Goal: Task Accomplishment & Management: Complete application form

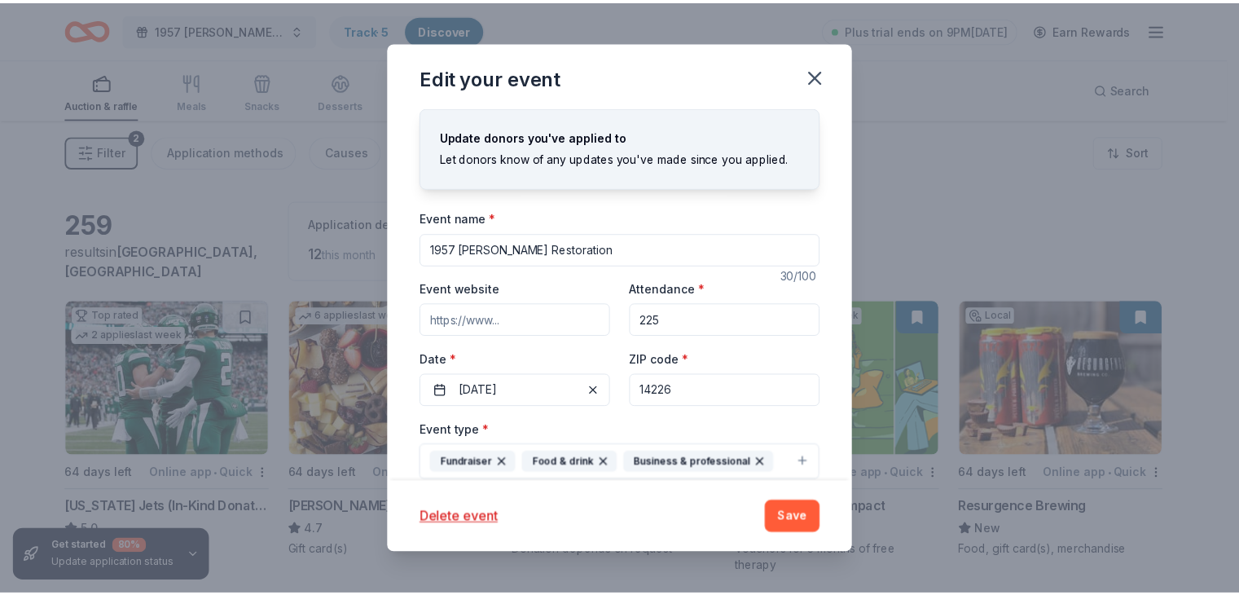
scroll to position [196, 0]
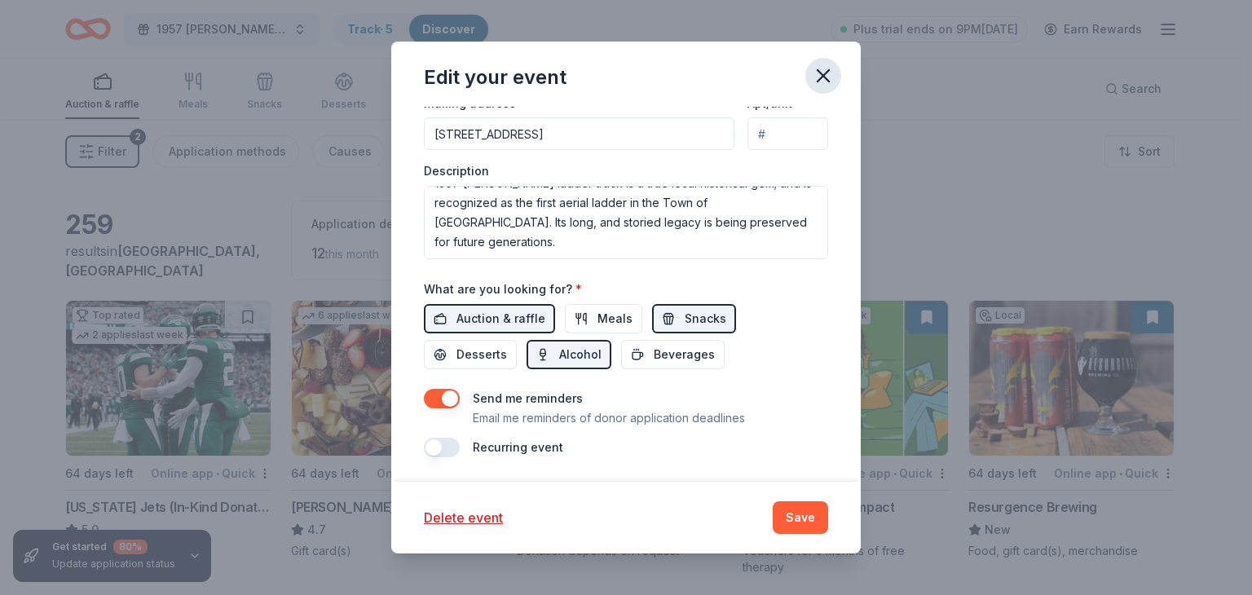
click at [815, 76] on icon "button" at bounding box center [823, 75] width 23 height 23
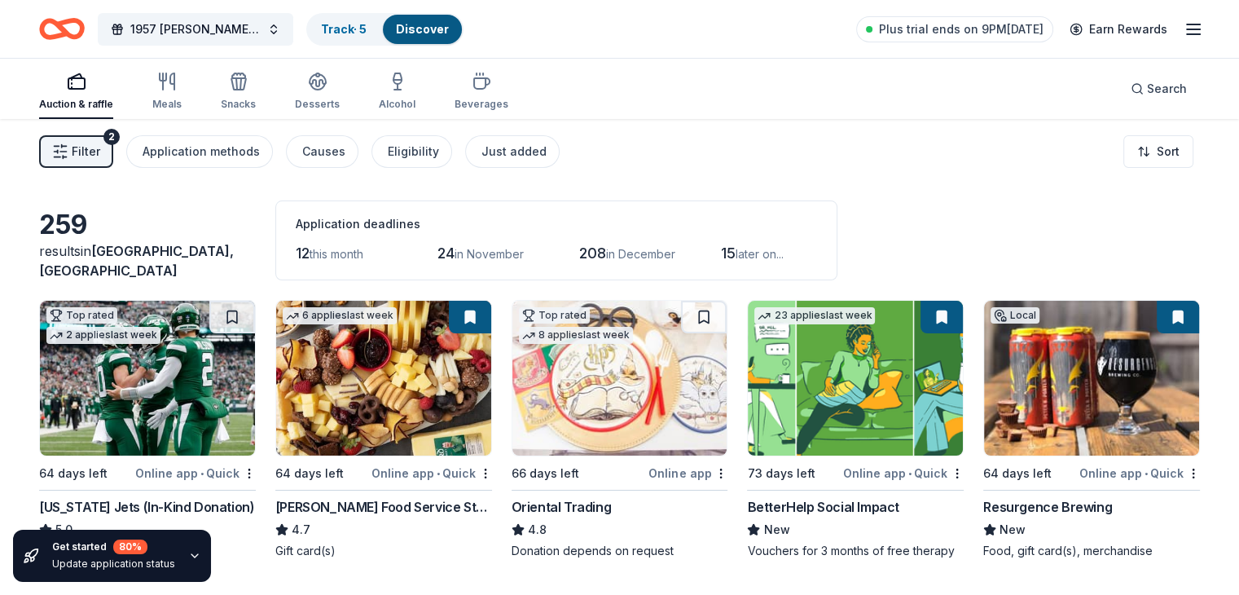
click at [447, 28] on link "Discover" at bounding box center [422, 29] width 53 height 14
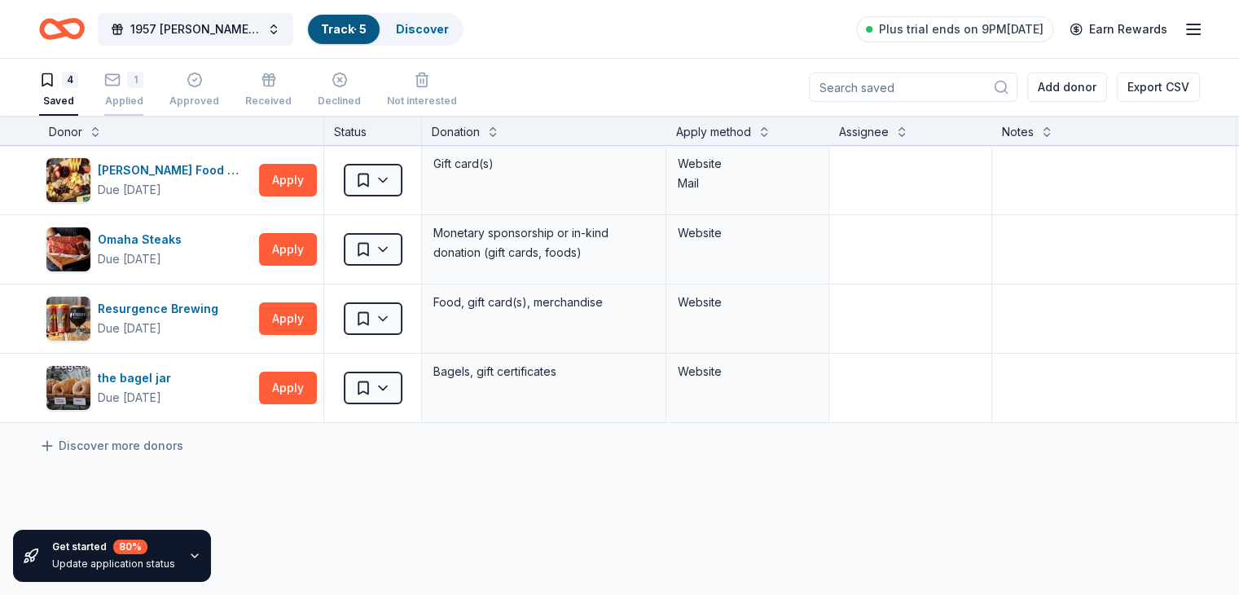
click at [139, 90] on div "1 Applied" at bounding box center [123, 90] width 39 height 36
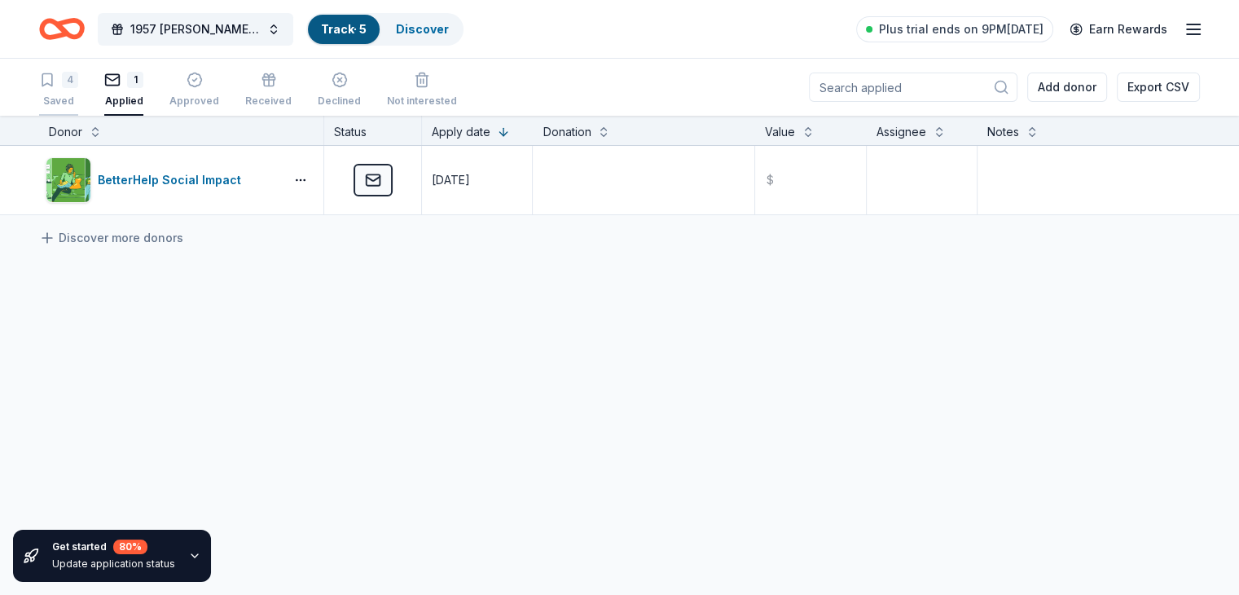
click at [78, 90] on div "4 Saved" at bounding box center [58, 90] width 39 height 36
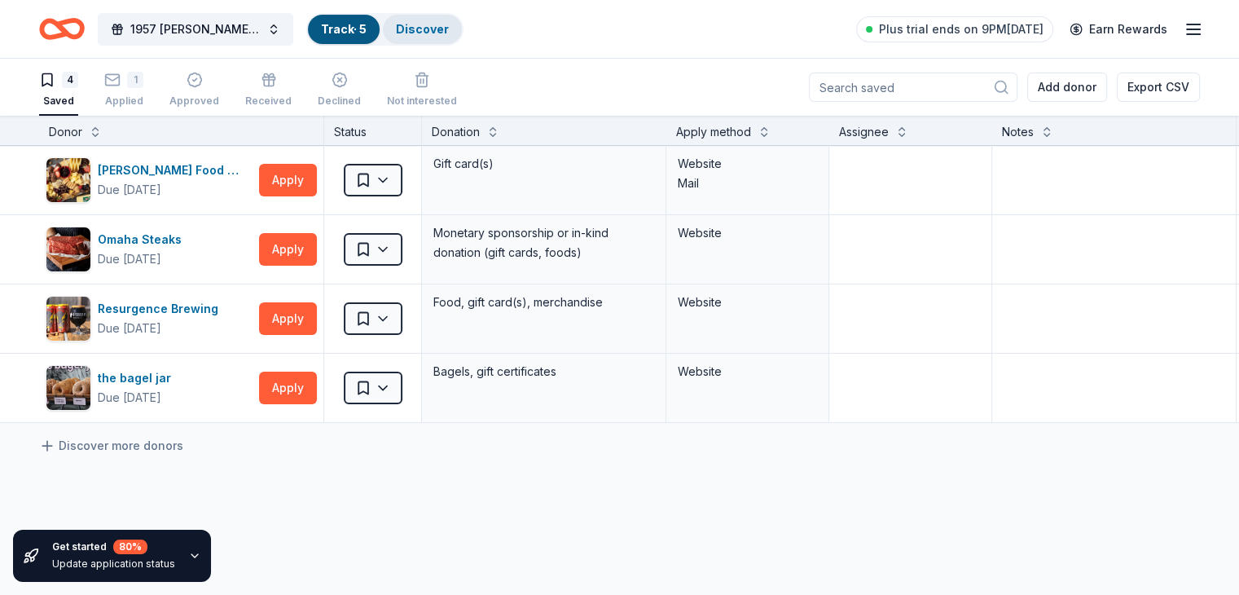
click at [447, 29] on link "Discover" at bounding box center [422, 29] width 53 height 14
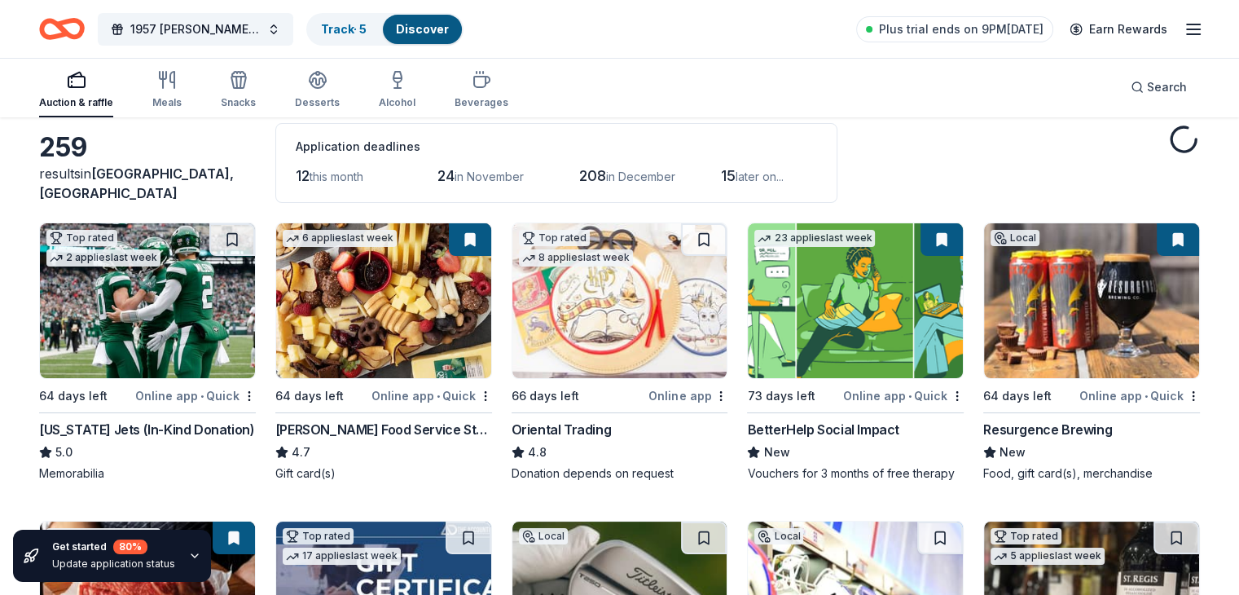
scroll to position [81, 0]
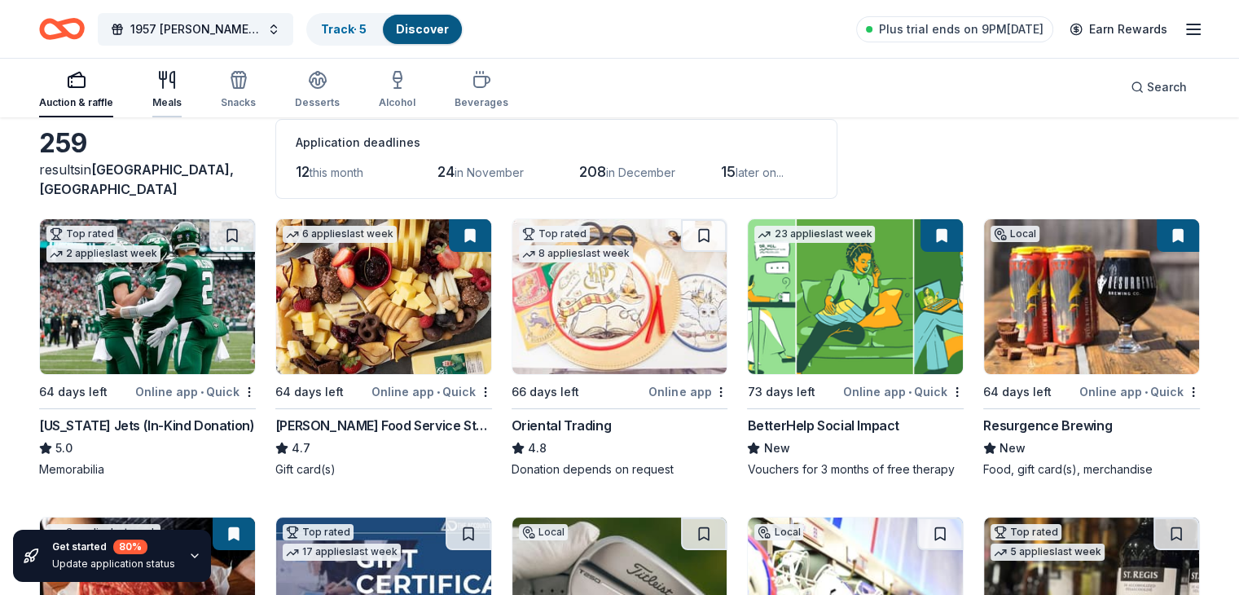
click at [177, 89] on icon "button" at bounding box center [167, 80] width 20 height 20
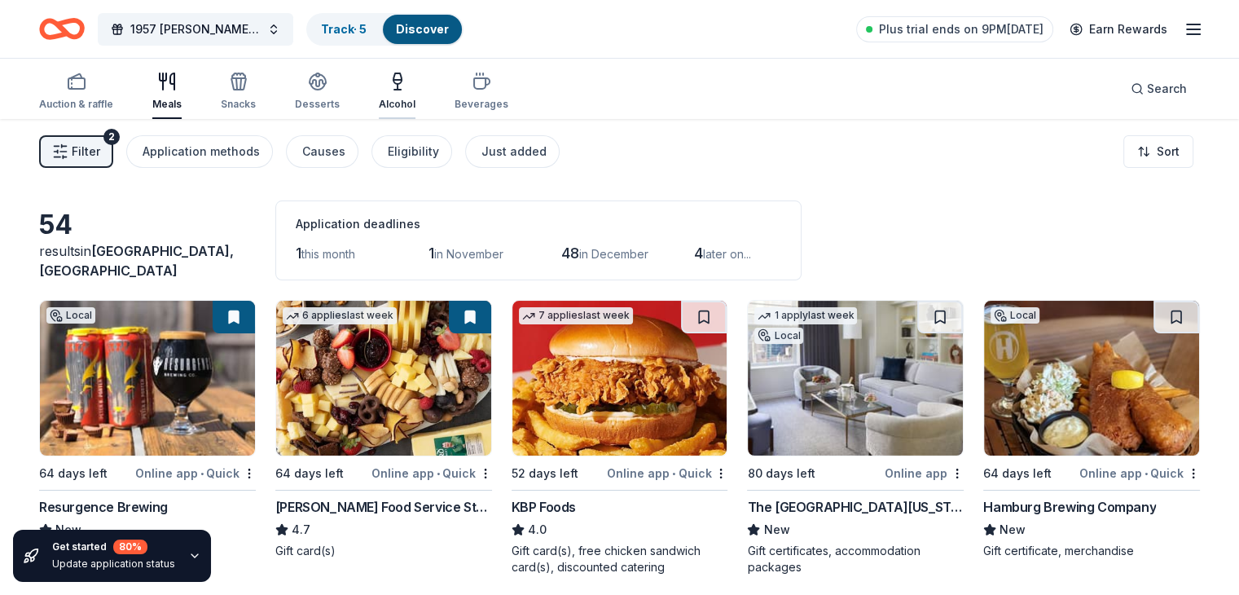
click at [407, 90] on icon "button" at bounding box center [398, 82] width 20 height 20
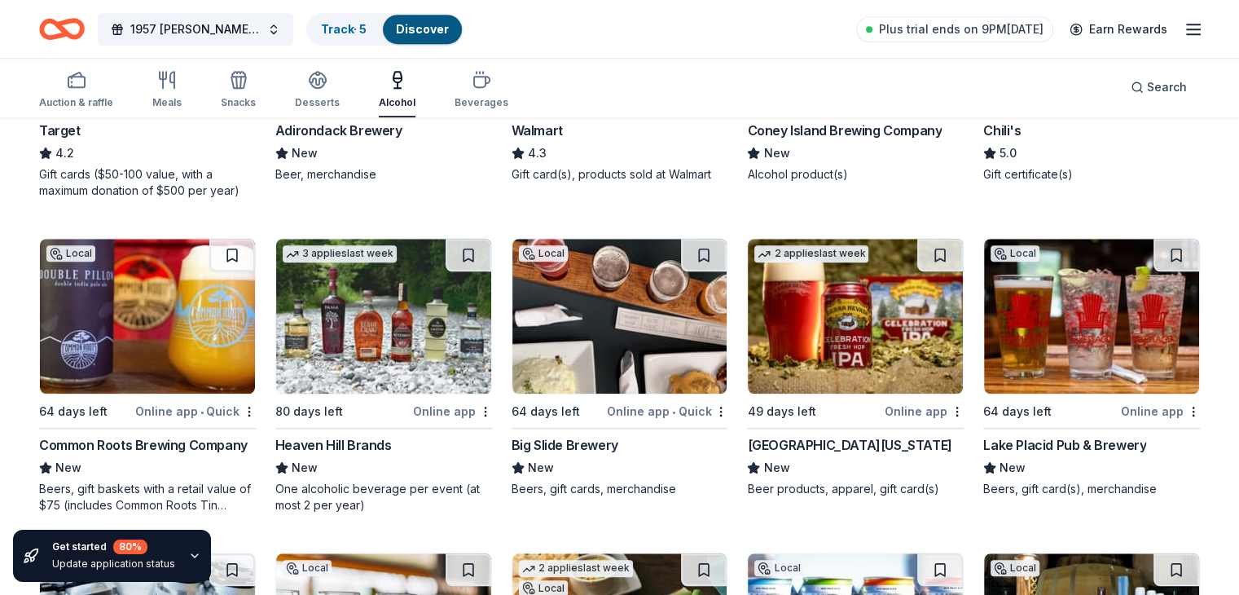
scroll to position [1385, 0]
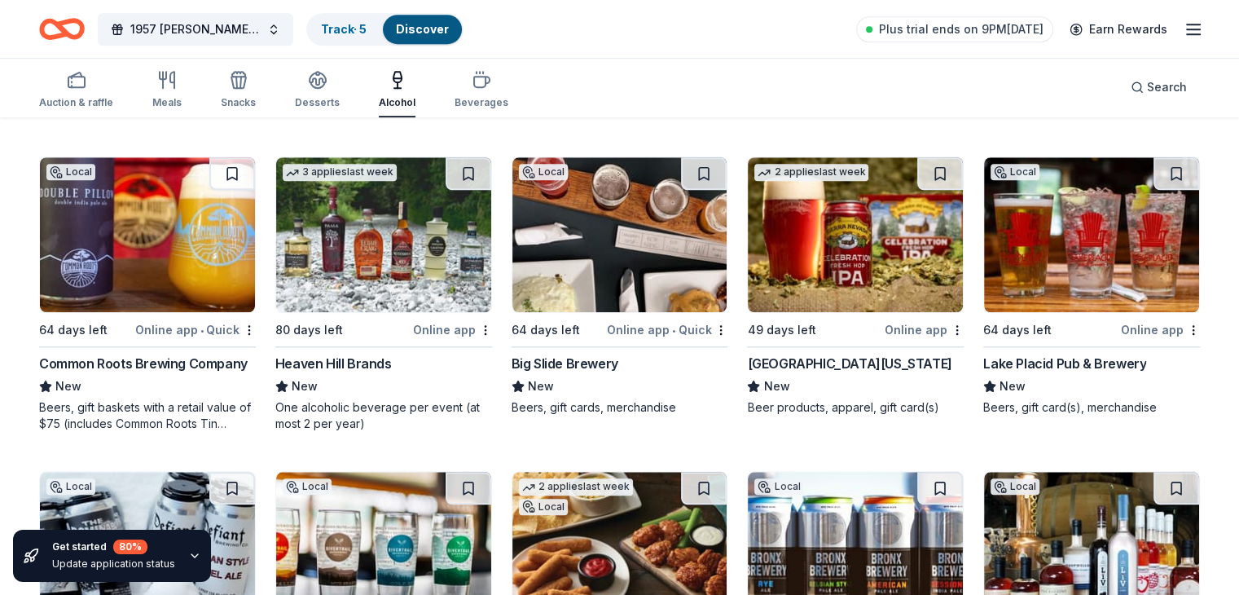
click at [337, 373] on div "Heaven Hill Brands" at bounding box center [333, 364] width 117 height 20
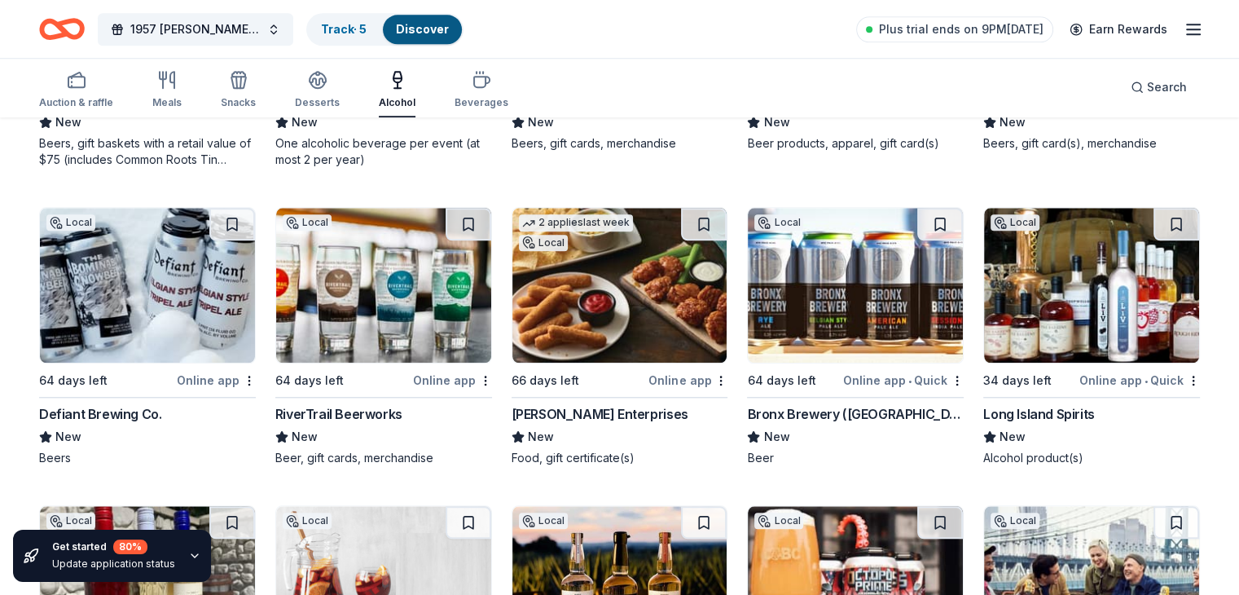
scroll to position [1711, 0]
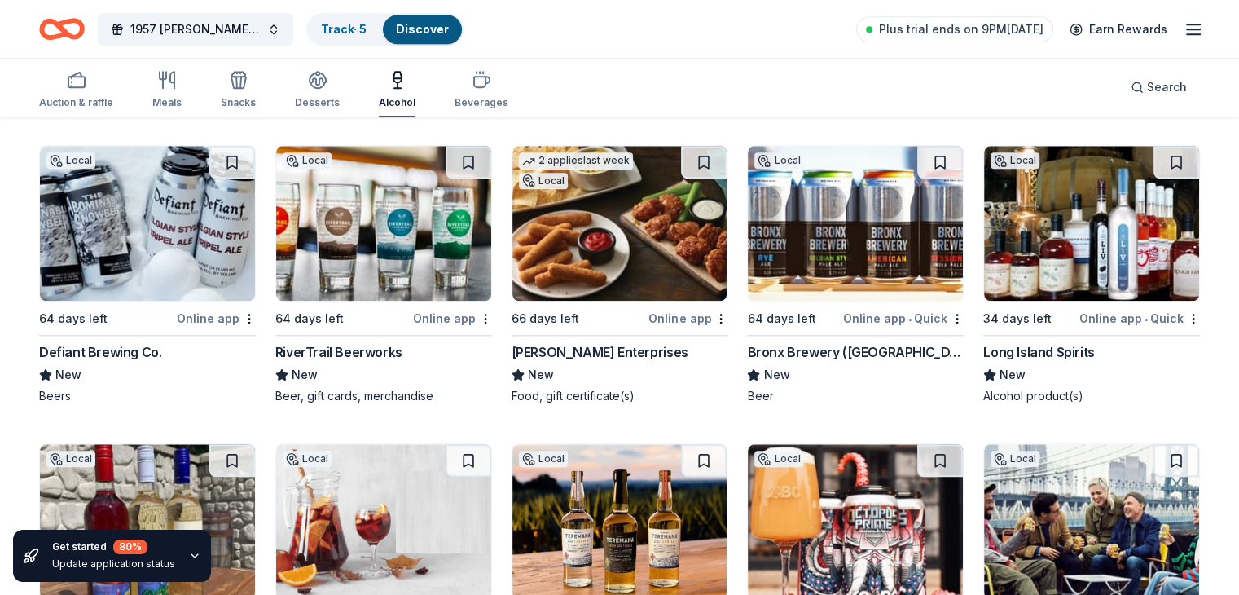
click at [1060, 362] on div "Long Island Spirits" at bounding box center [1039, 352] width 111 height 20
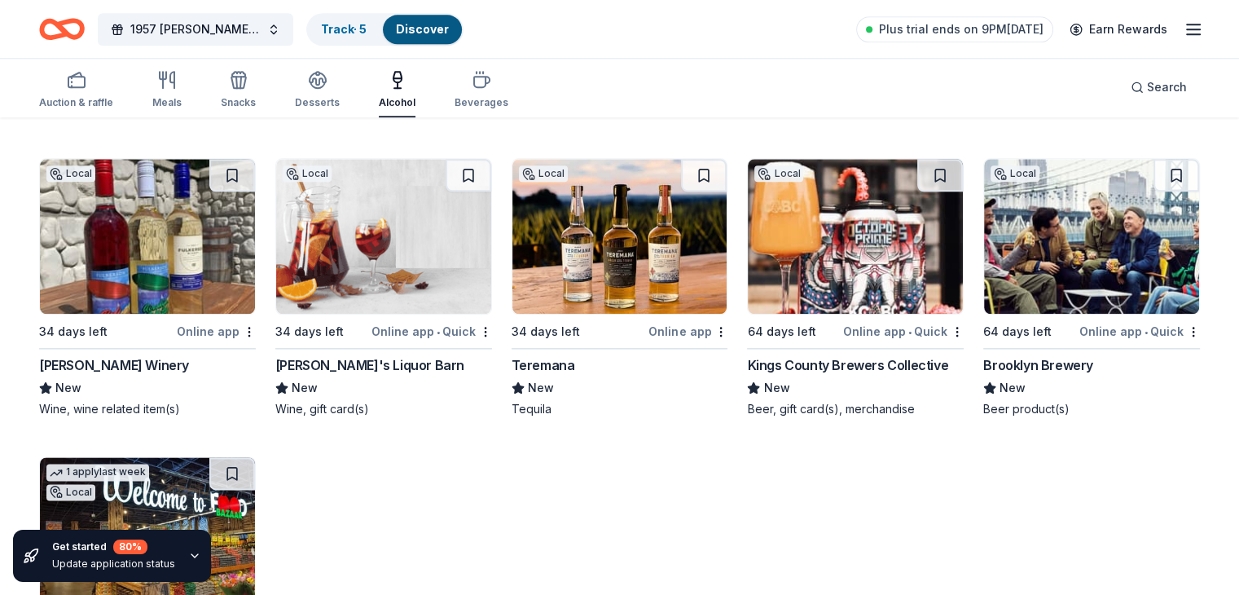
scroll to position [2037, 0]
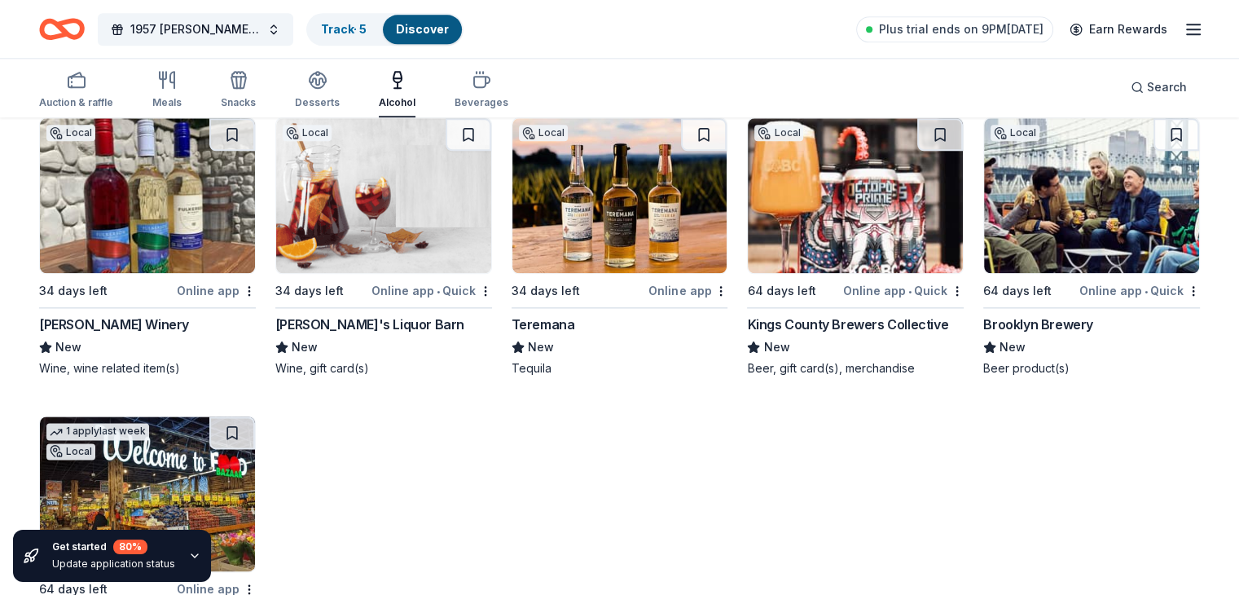
click at [548, 334] on div "Teremana" at bounding box center [544, 325] width 64 height 20
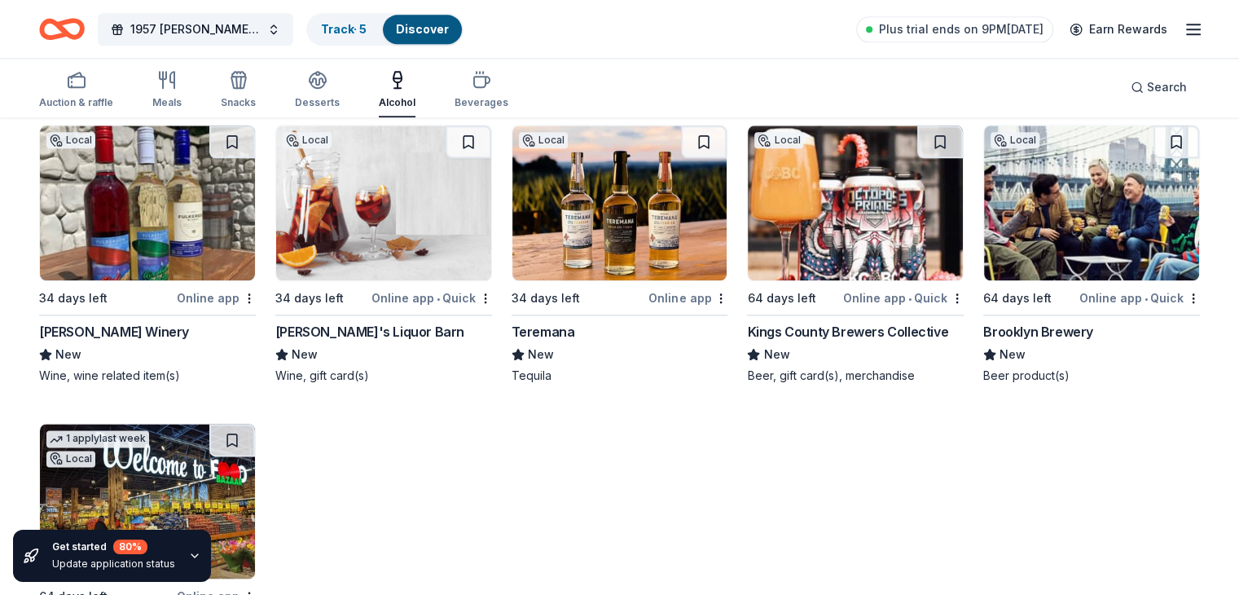
scroll to position [2001, 0]
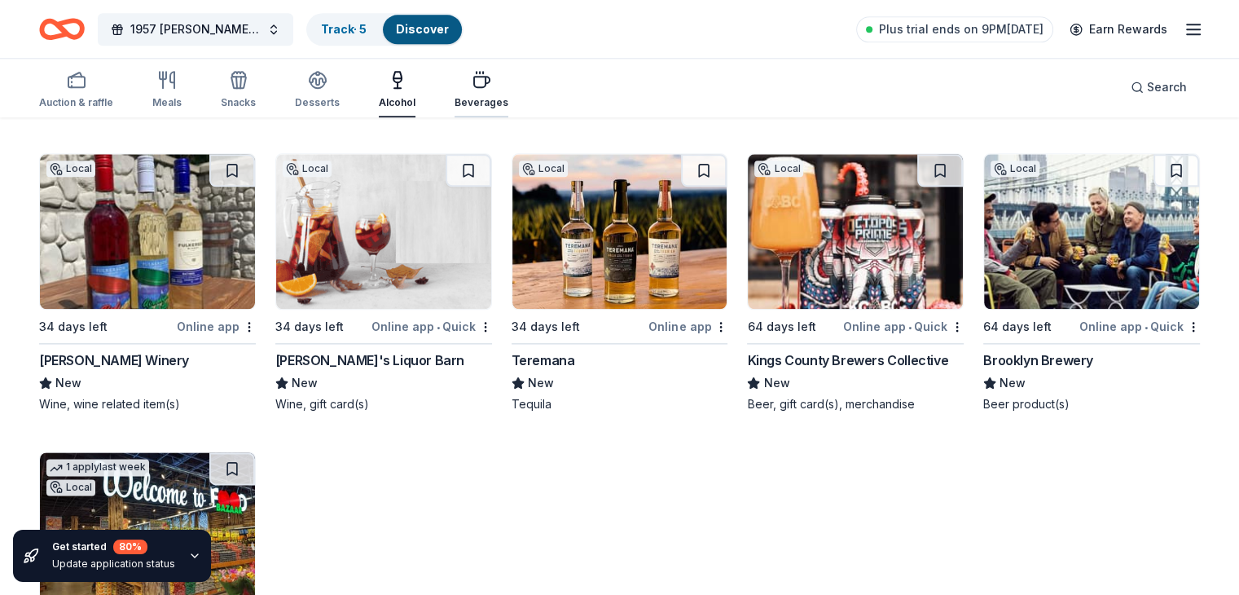
click at [491, 82] on icon "button" at bounding box center [482, 80] width 20 height 20
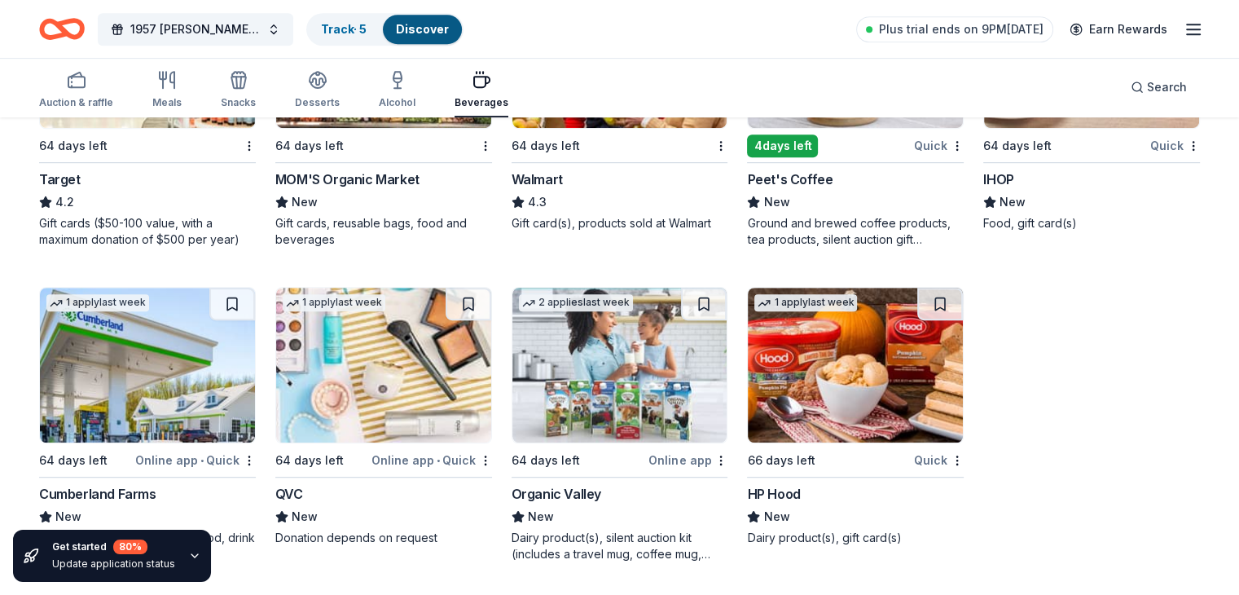
scroll to position [939, 0]
click at [411, 491] on div "QVC" at bounding box center [383, 494] width 217 height 20
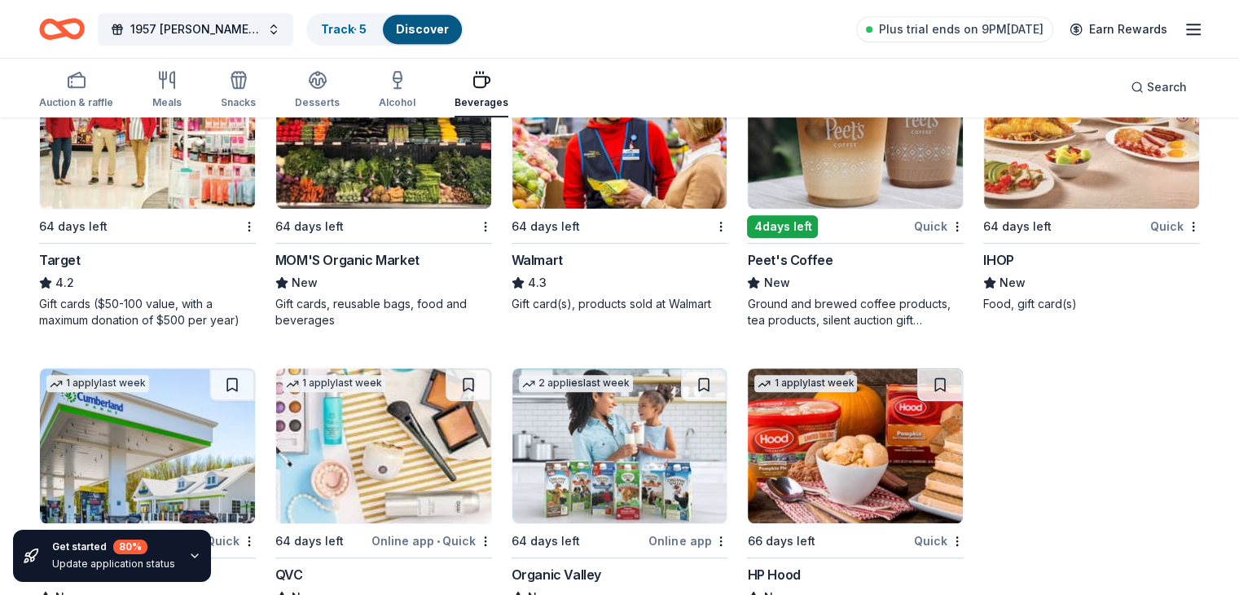
scroll to position [776, 0]
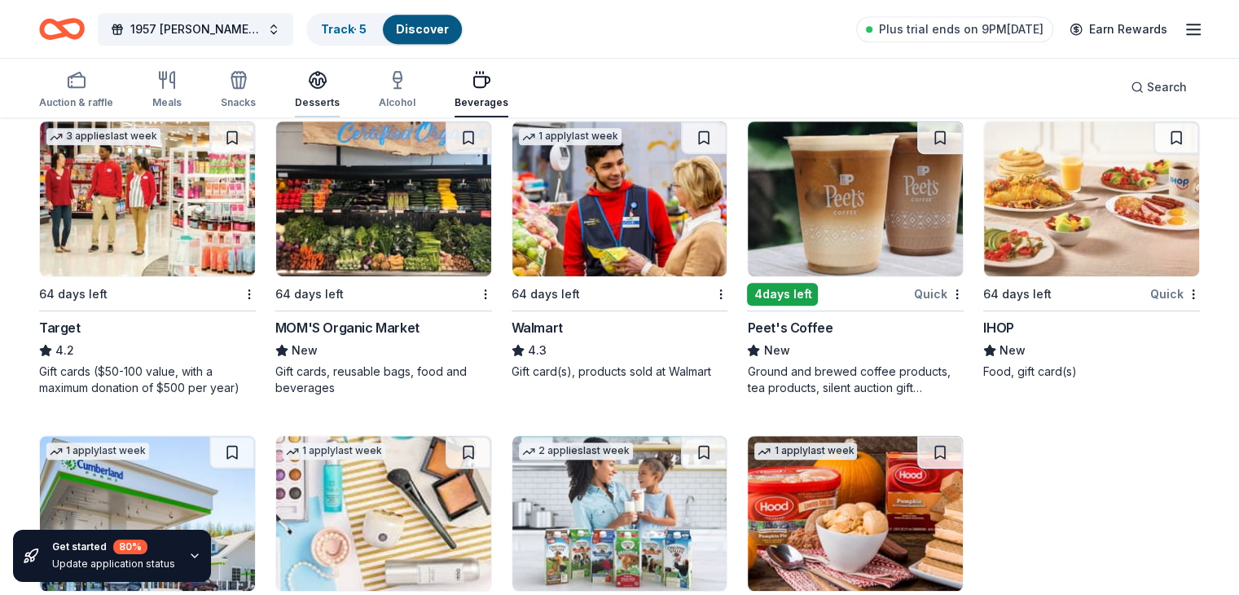
click at [328, 86] on icon "button" at bounding box center [318, 80] width 20 height 20
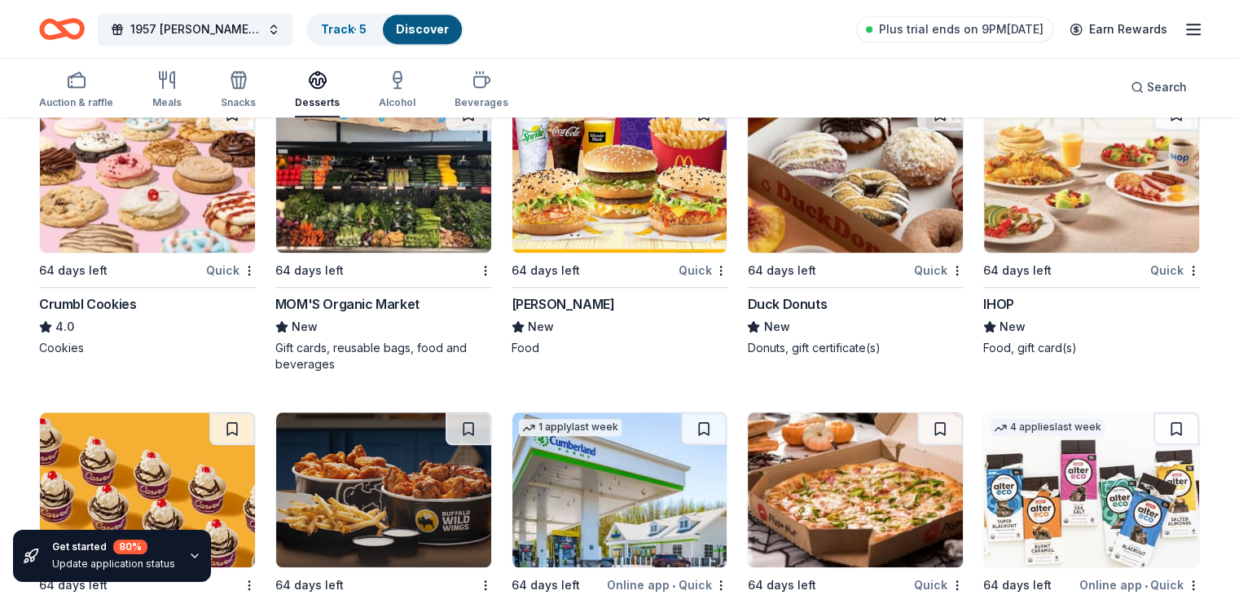
scroll to position [1467, 0]
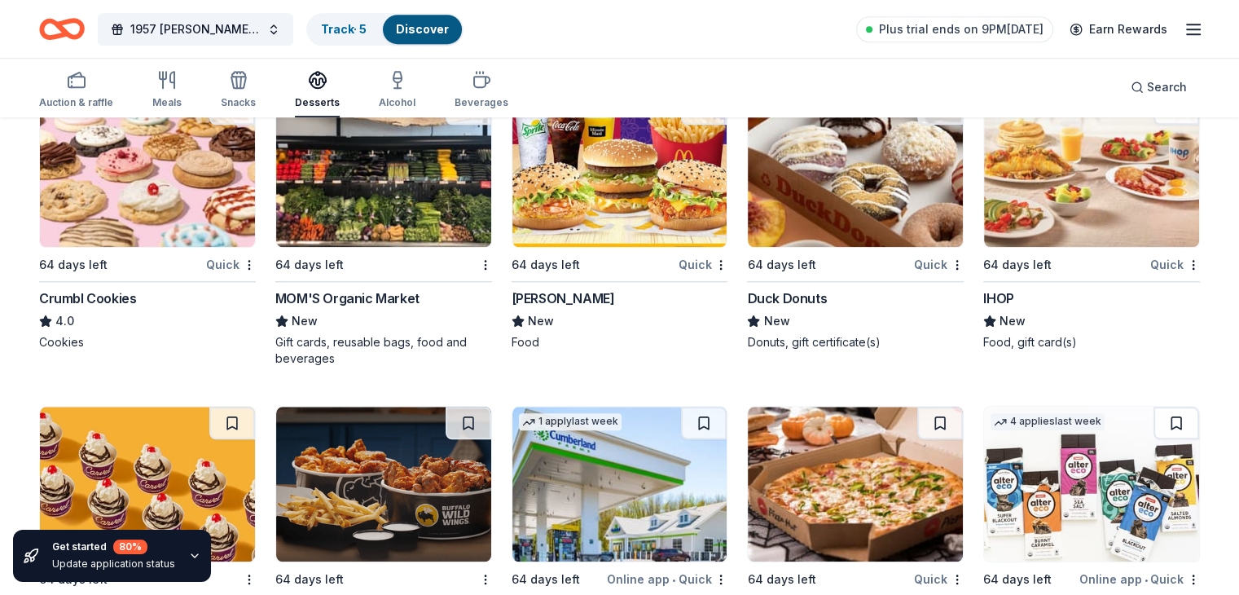
click at [134, 299] on div "Crumbl Cookies" at bounding box center [87, 298] width 97 height 20
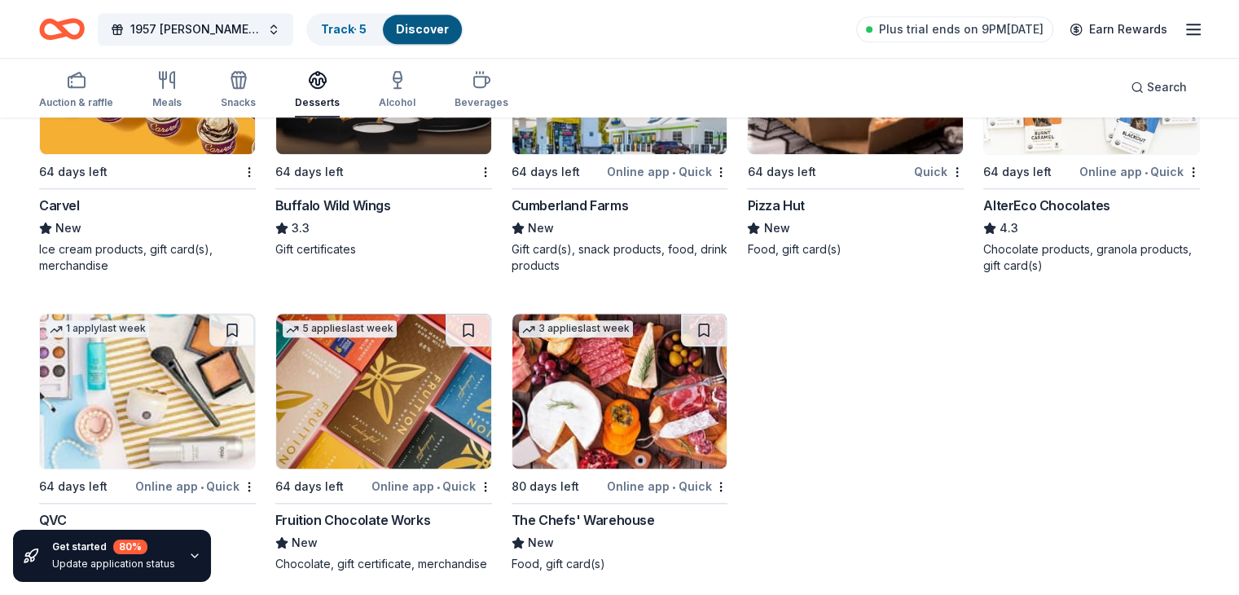
scroll to position [1899, 0]
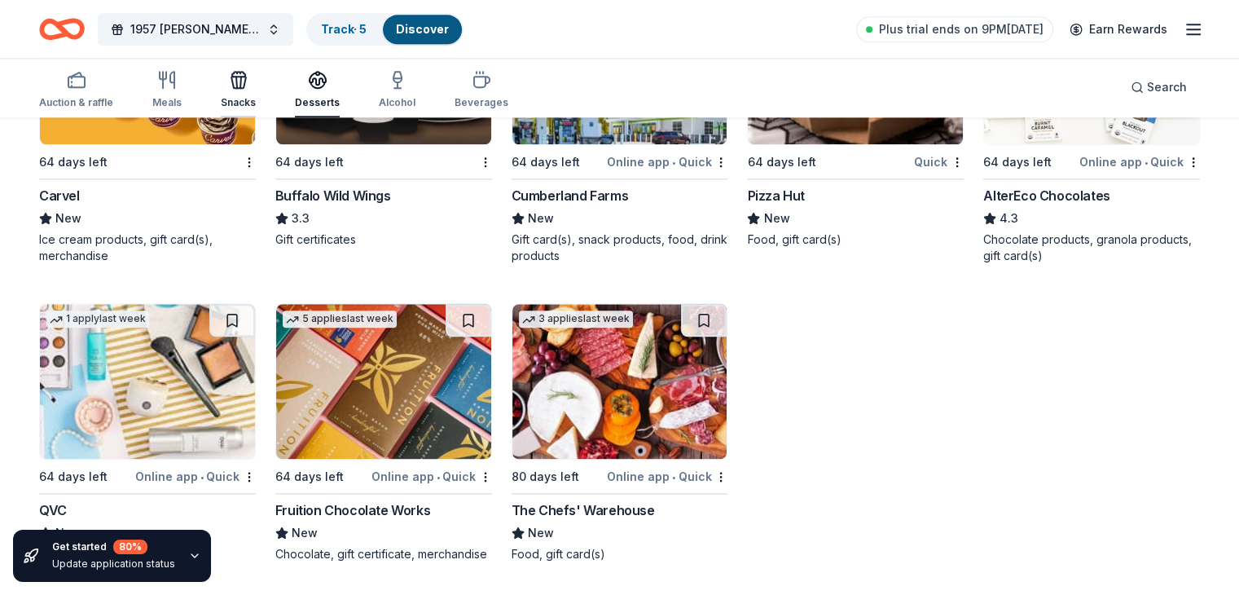
click at [246, 84] on icon "button" at bounding box center [238, 82] width 15 height 11
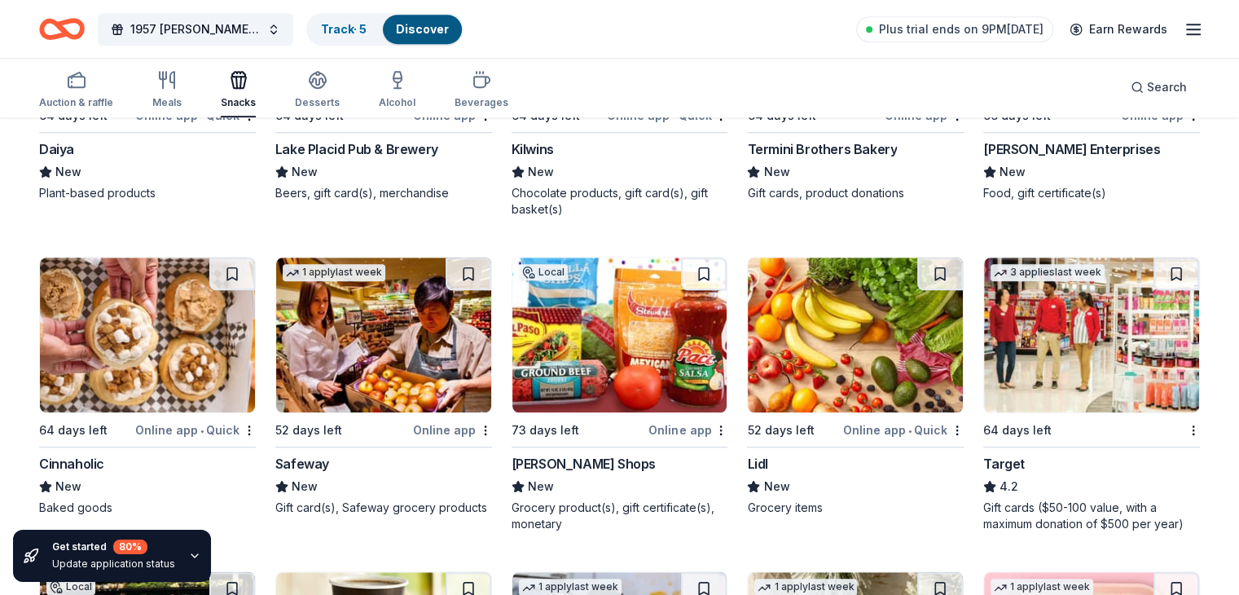
scroll to position [1304, 0]
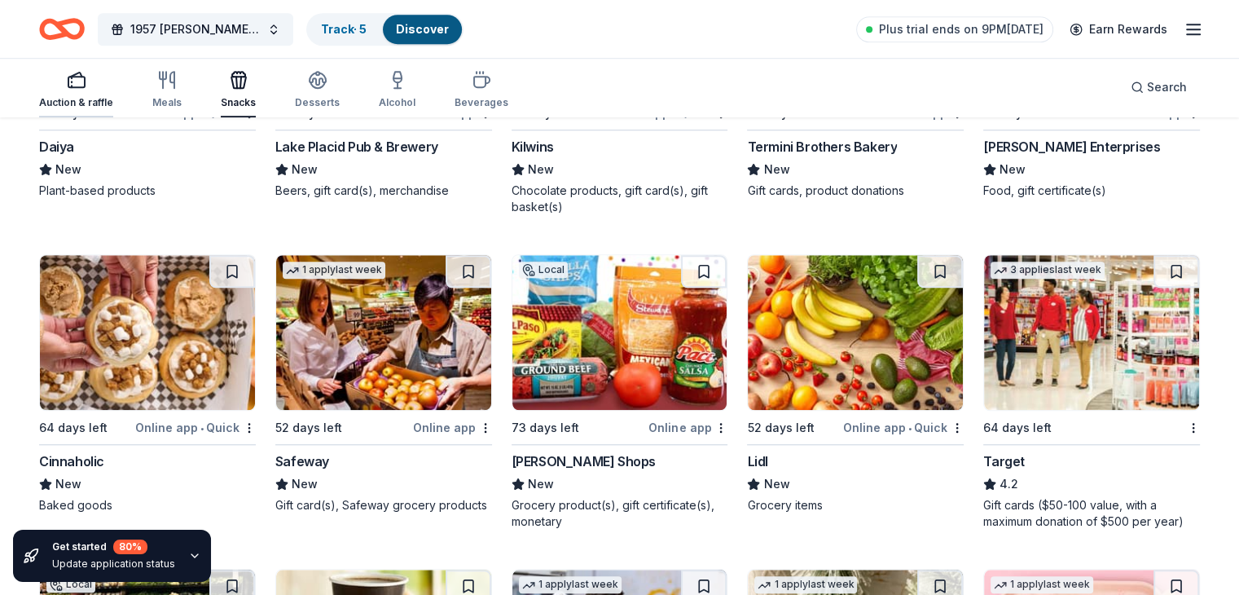
click at [111, 100] on div "Auction & raffle" at bounding box center [76, 102] width 74 height 13
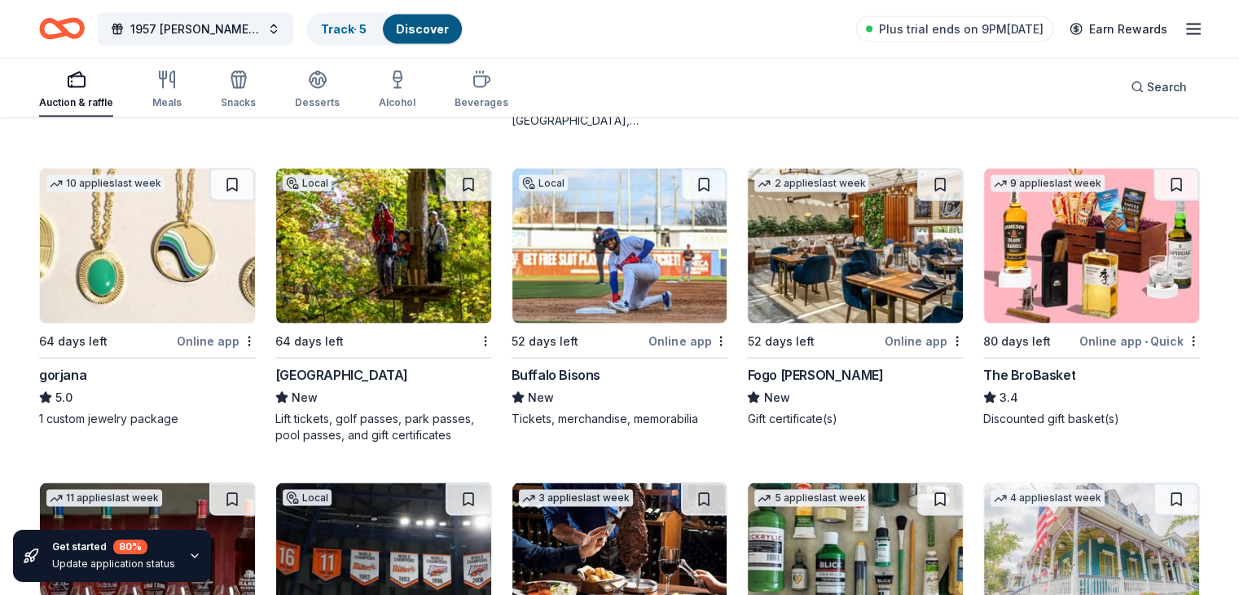
scroll to position [3265, 0]
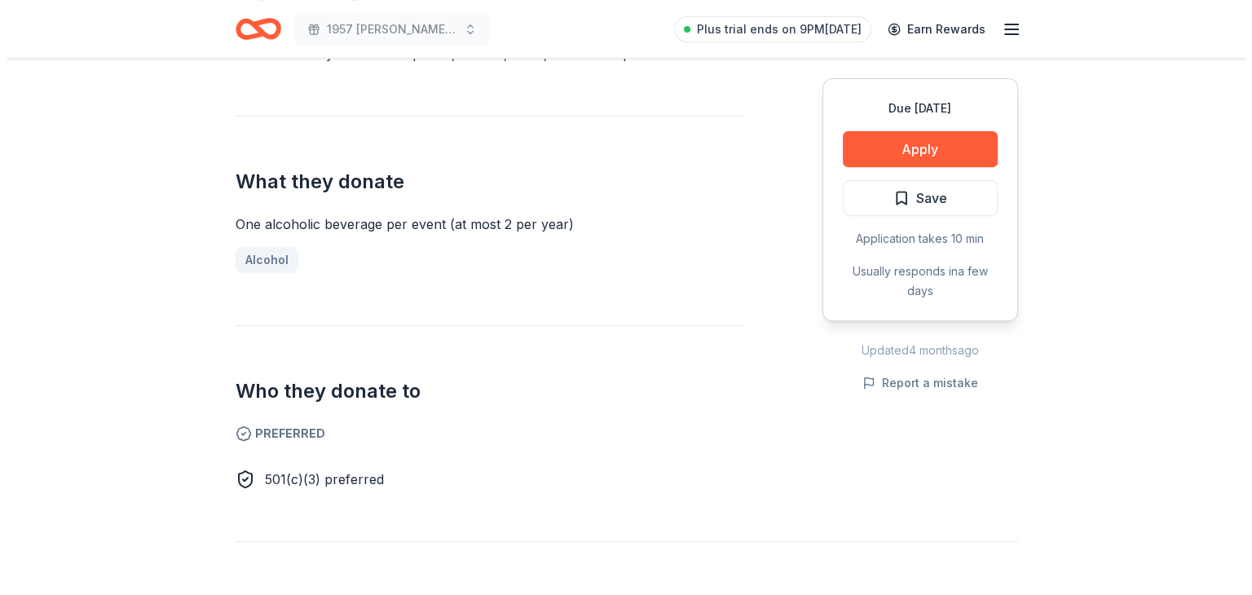
scroll to position [652, 0]
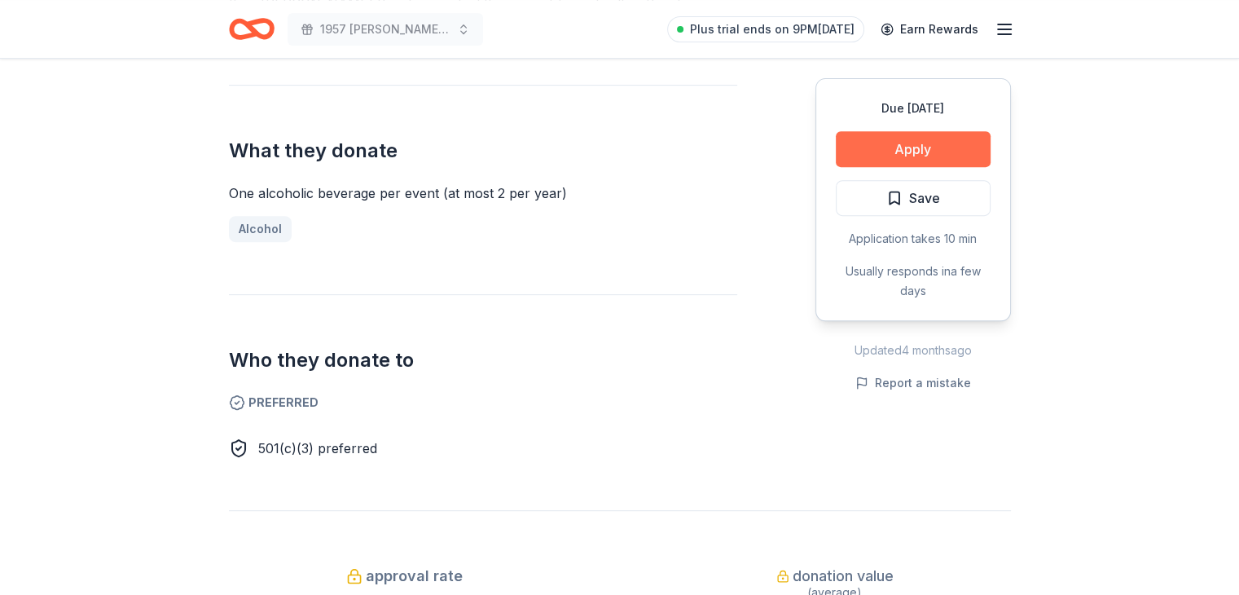
click at [926, 141] on button "Apply" at bounding box center [913, 149] width 155 height 36
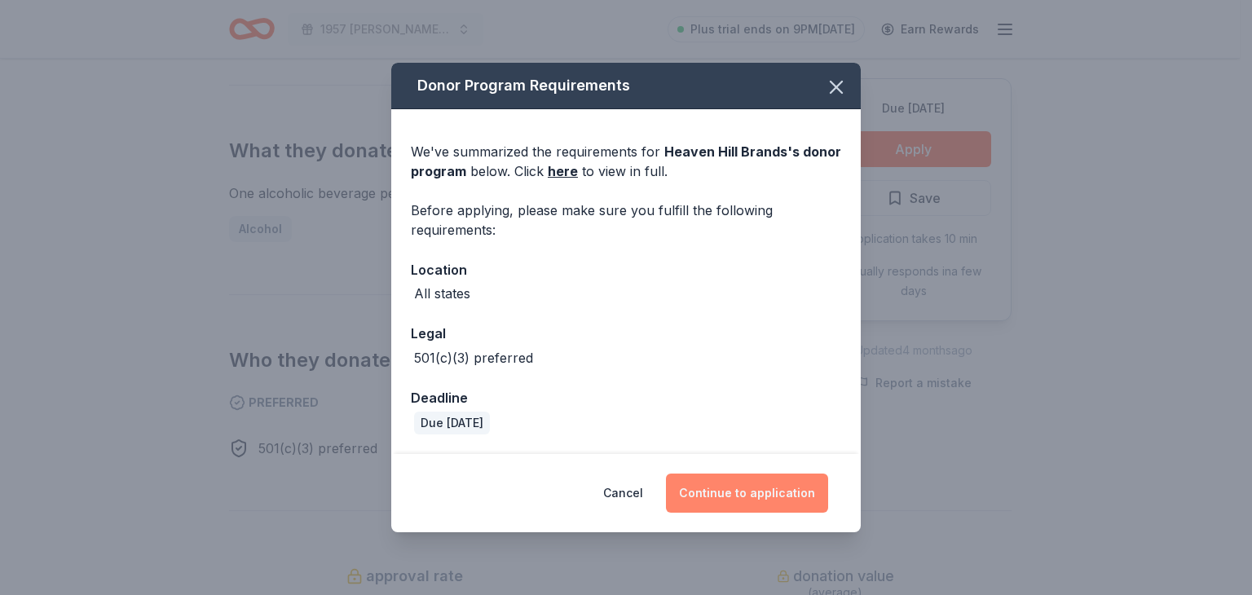
click at [768, 485] on button "Continue to application" at bounding box center [747, 492] width 162 height 39
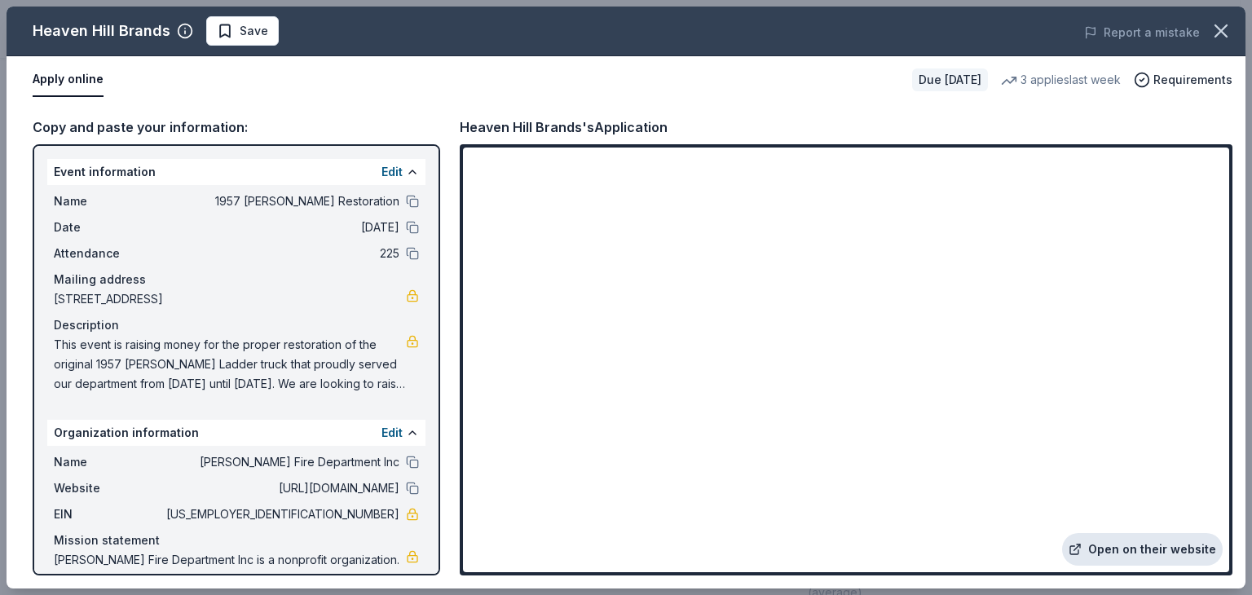
click at [1121, 548] on link "Open on their website" at bounding box center [1142, 549] width 161 height 33
click at [381, 172] on button "Edit" at bounding box center [391, 172] width 21 height 20
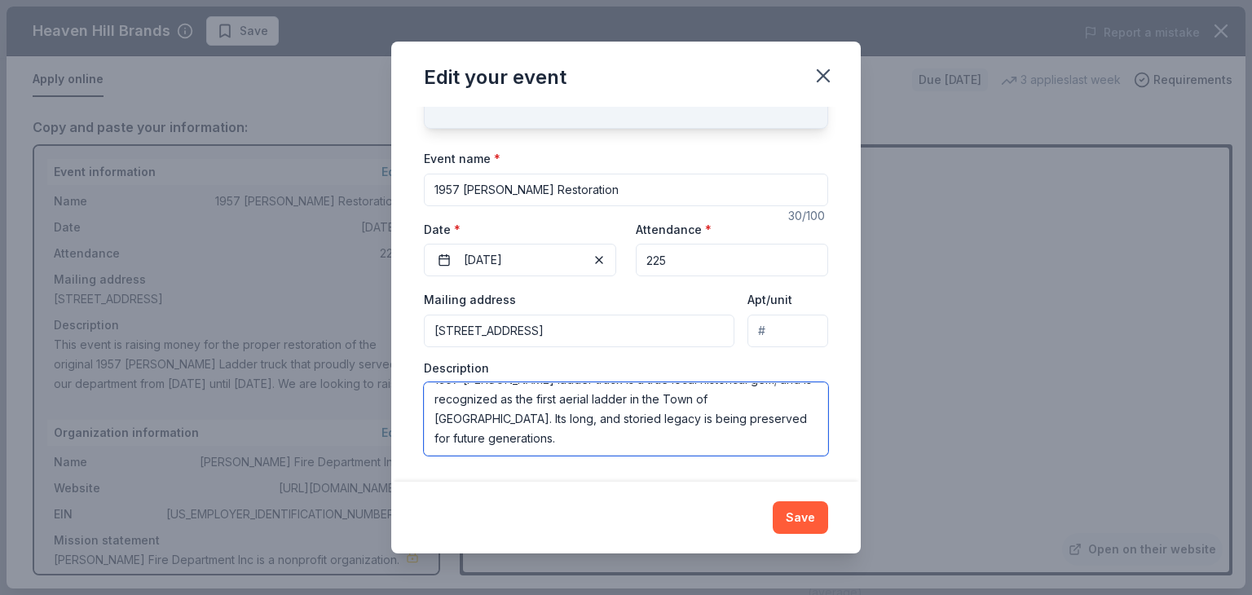
scroll to position [0, 0]
drag, startPoint x: 572, startPoint y: 440, endPoint x: 413, endPoint y: 366, distance: 175.3
click at [413, 366] on div "Changes made here will update the Event too. Update donors you've applied to Le…" at bounding box center [625, 294] width 469 height 375
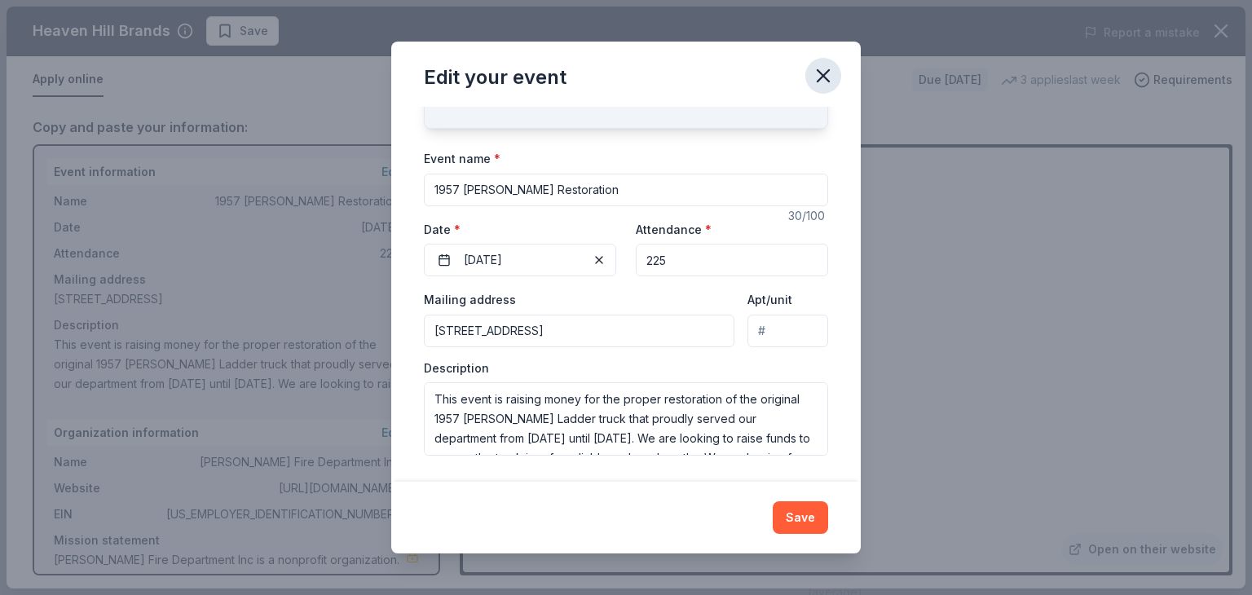
click at [825, 73] on icon "button" at bounding box center [822, 75] width 11 height 11
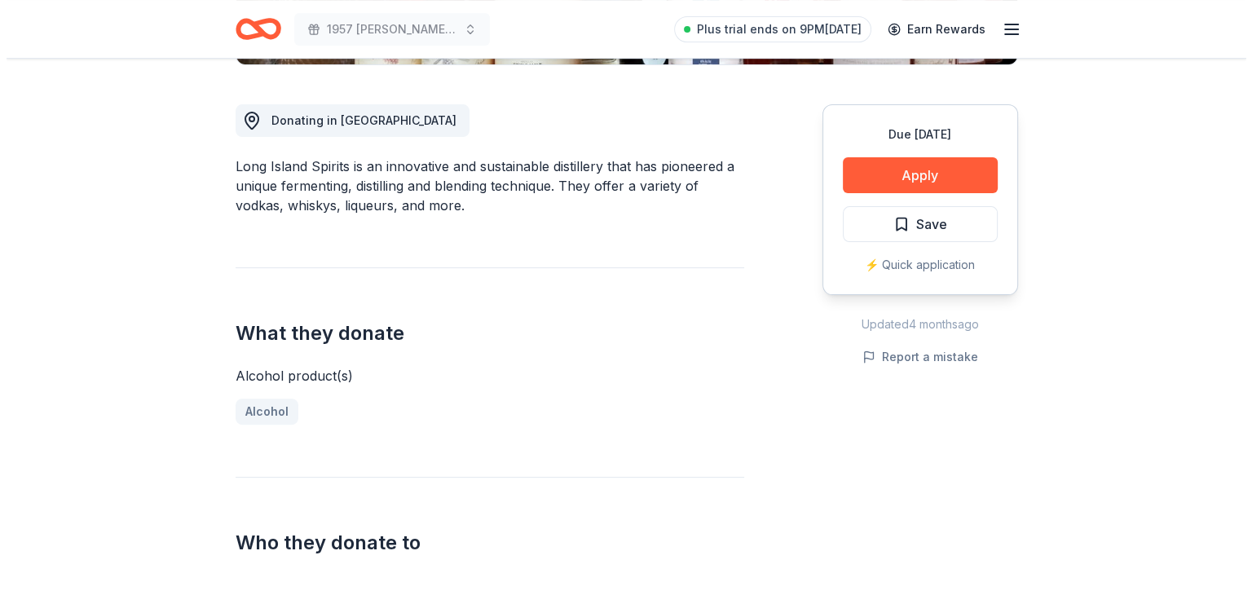
scroll to position [326, 0]
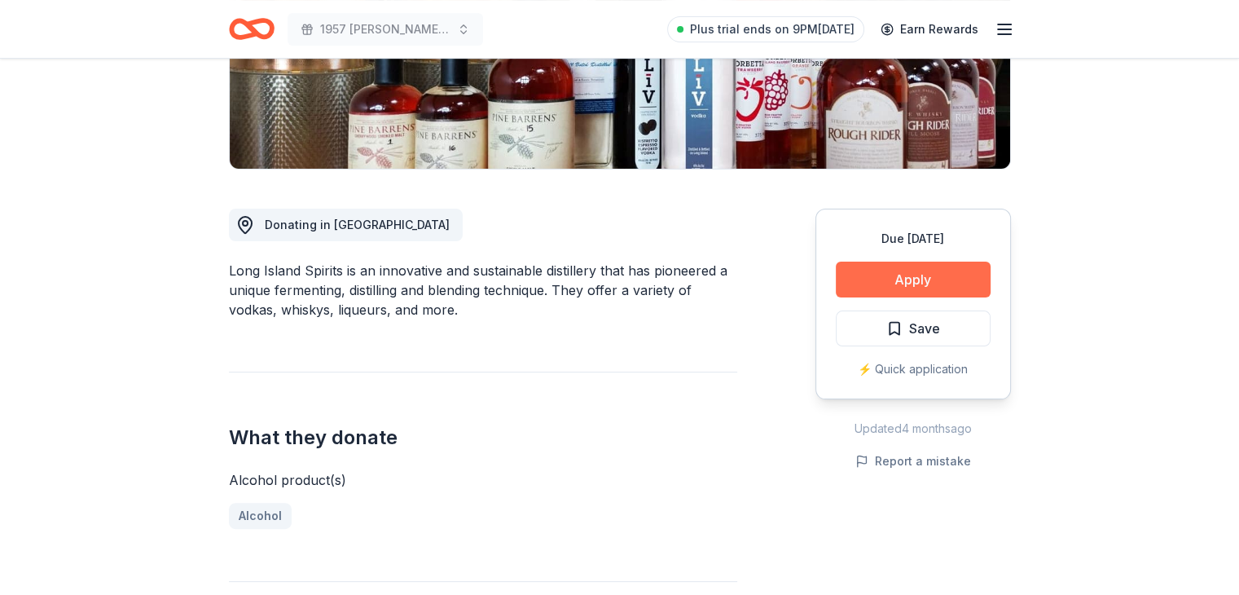
click at [935, 272] on button "Apply" at bounding box center [913, 280] width 155 height 36
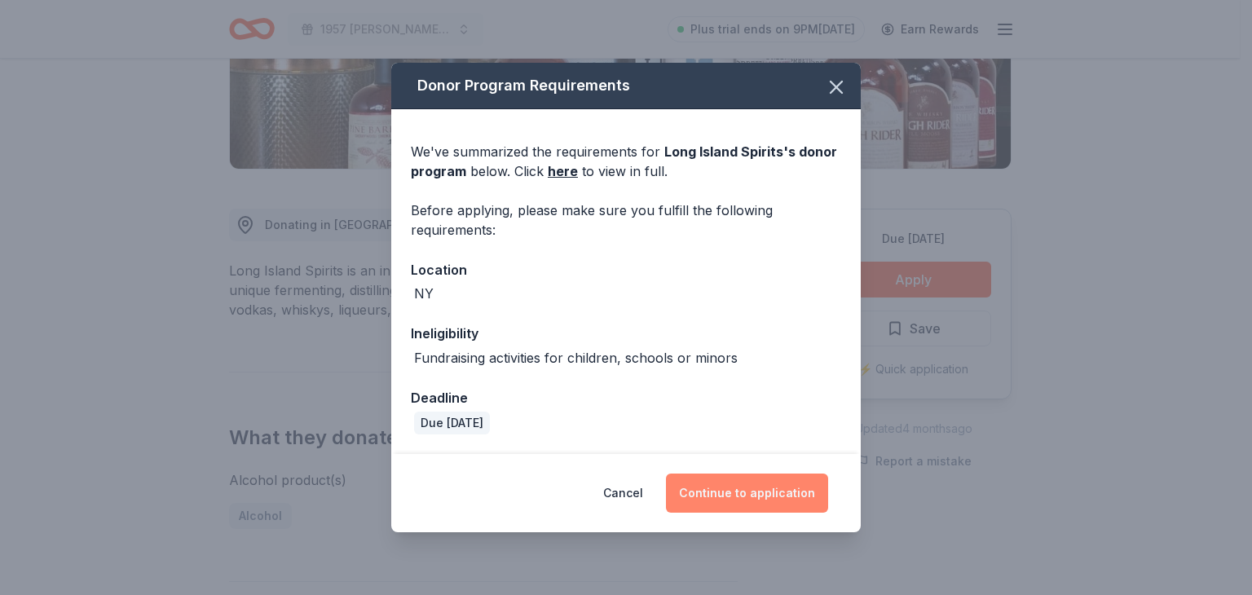
click at [781, 482] on button "Continue to application" at bounding box center [747, 492] width 162 height 39
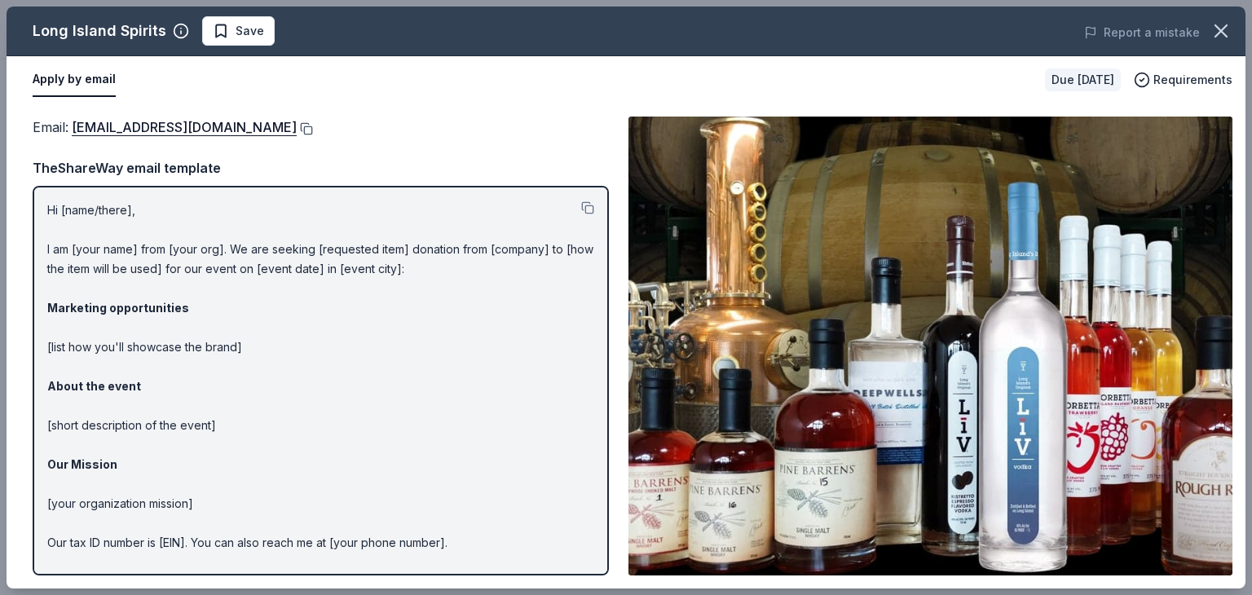
click at [297, 129] on button at bounding box center [305, 128] width 16 height 13
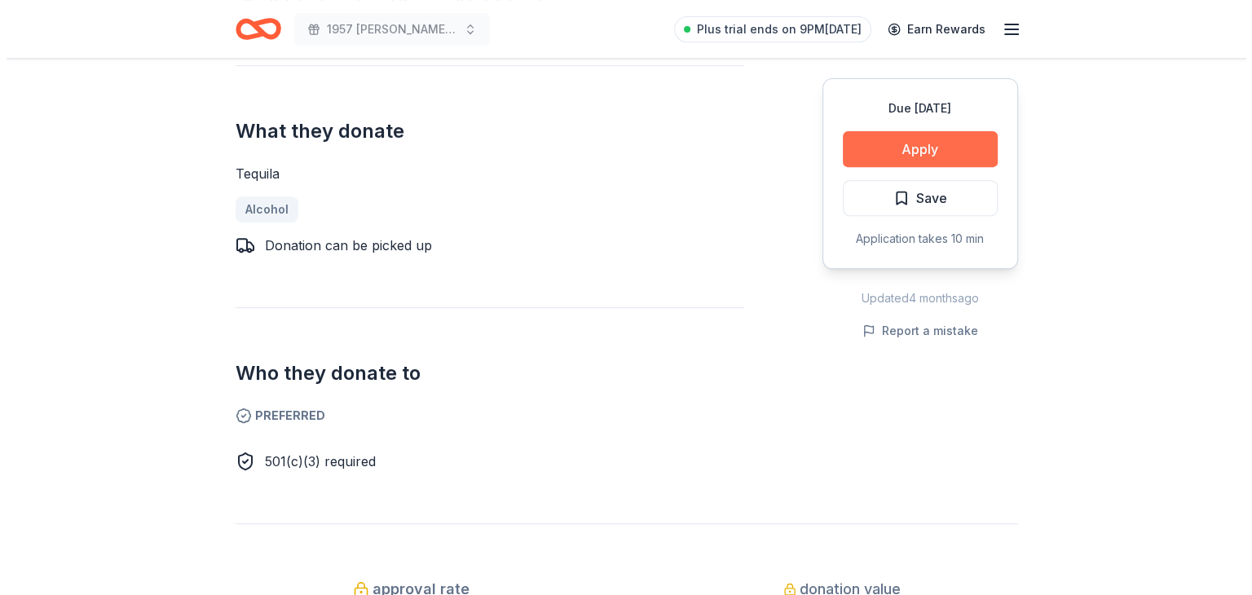
scroll to position [652, 0]
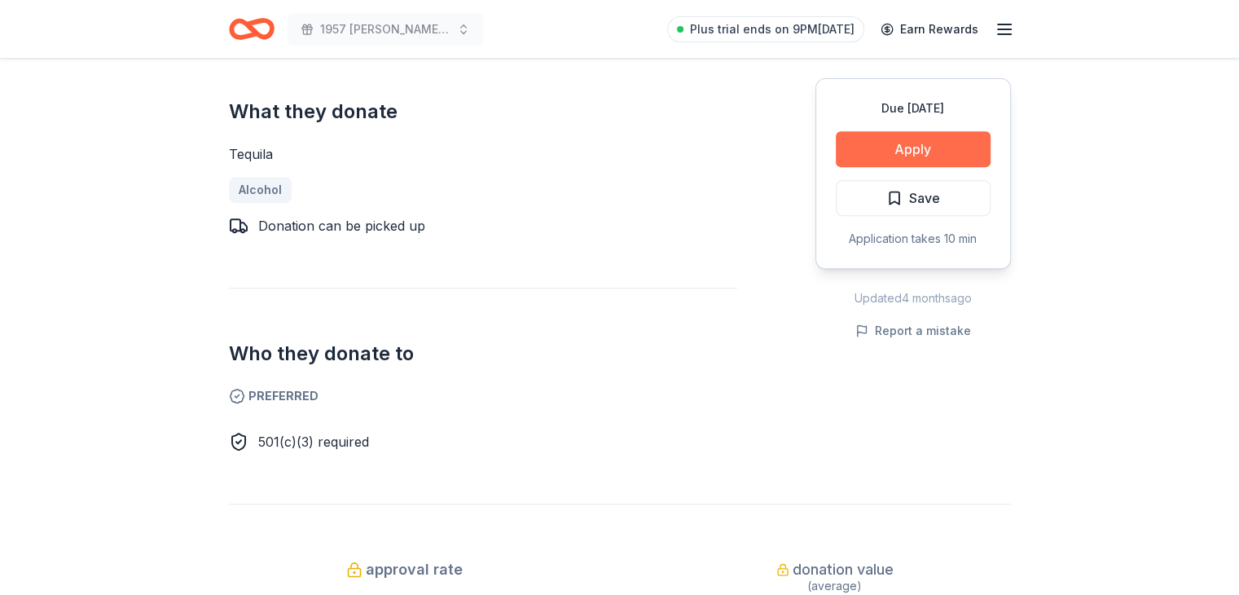
click at [917, 153] on button "Apply" at bounding box center [913, 149] width 155 height 36
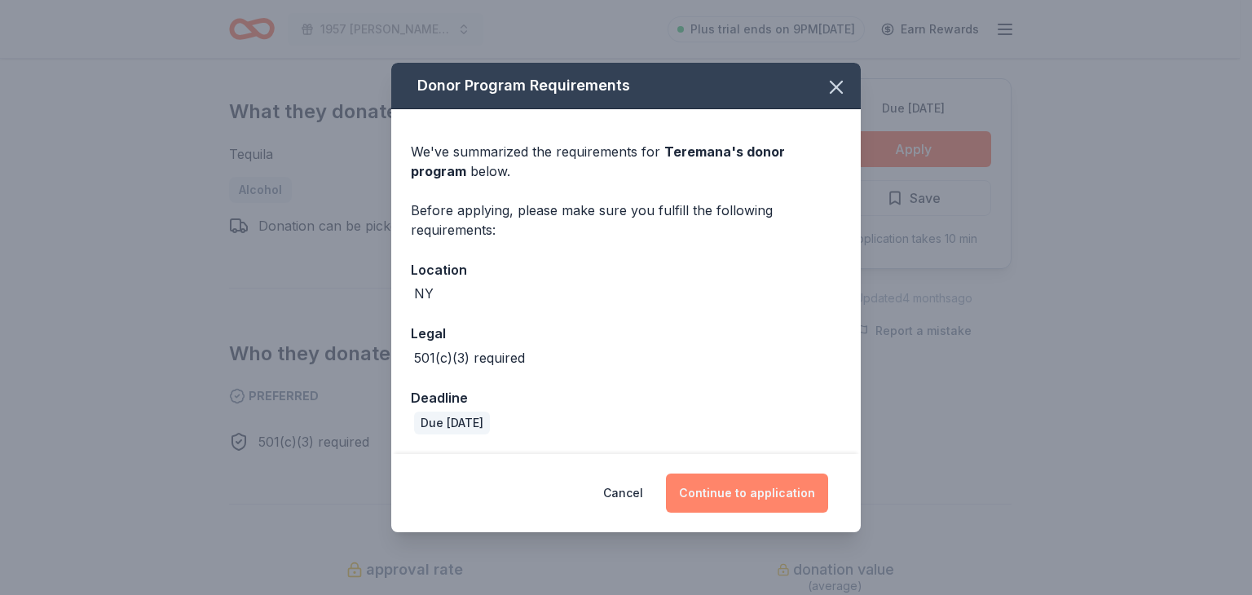
click at [776, 500] on button "Continue to application" at bounding box center [747, 492] width 162 height 39
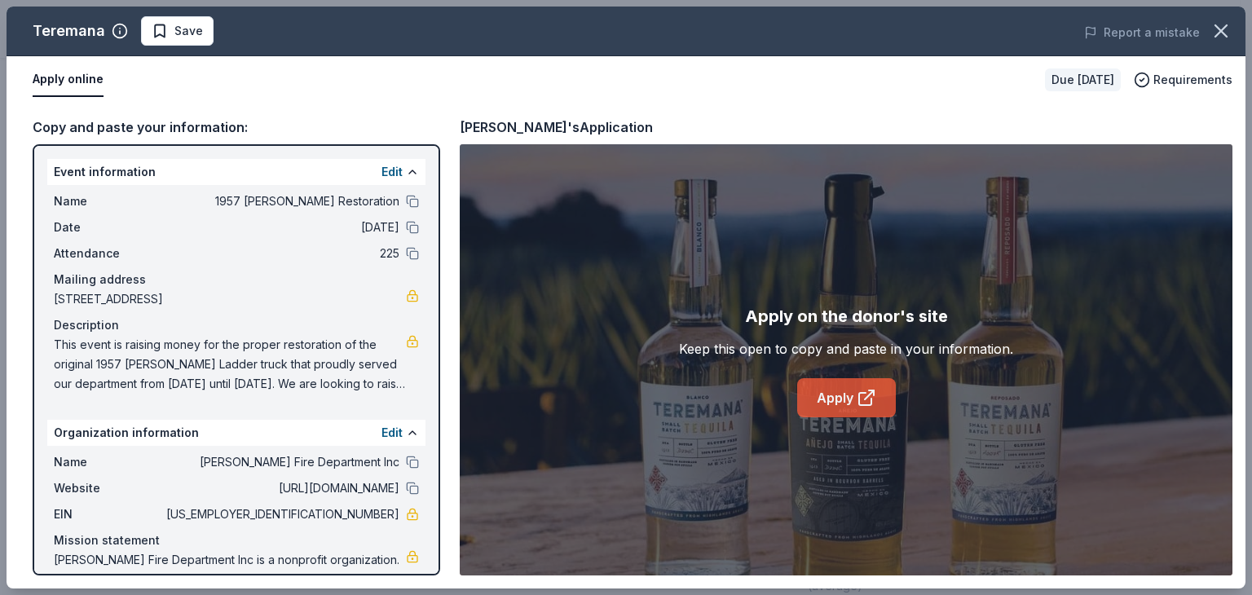
click at [822, 398] on link "Apply" at bounding box center [846, 397] width 99 height 39
click at [381, 172] on button "Edit" at bounding box center [391, 172] width 21 height 20
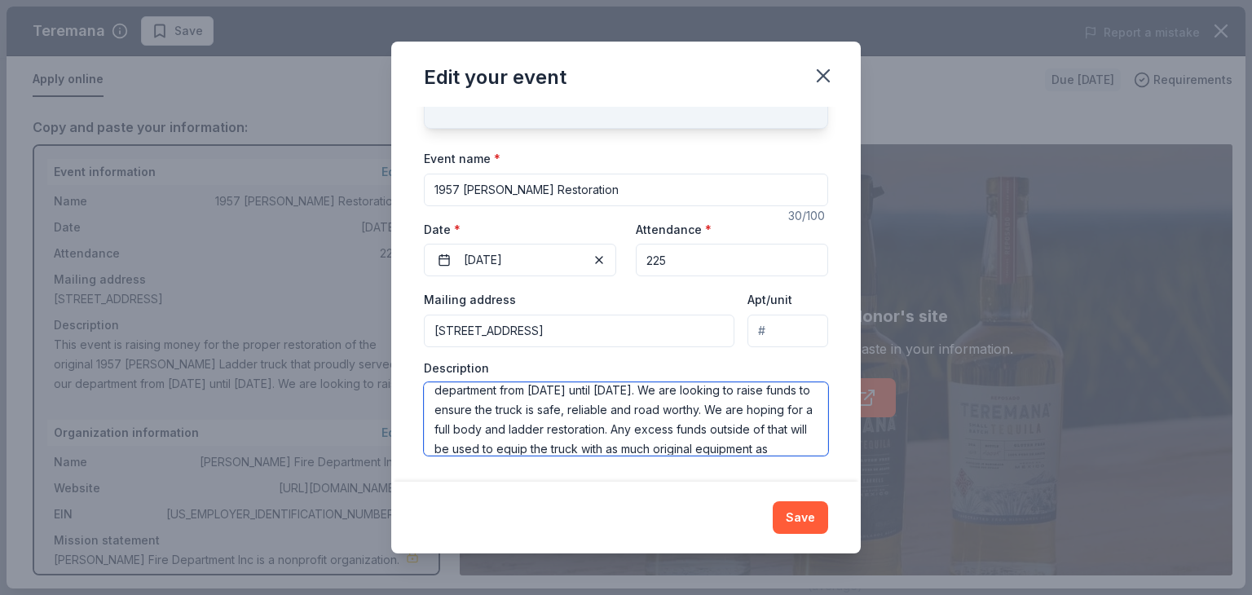
scroll to position [196, 0]
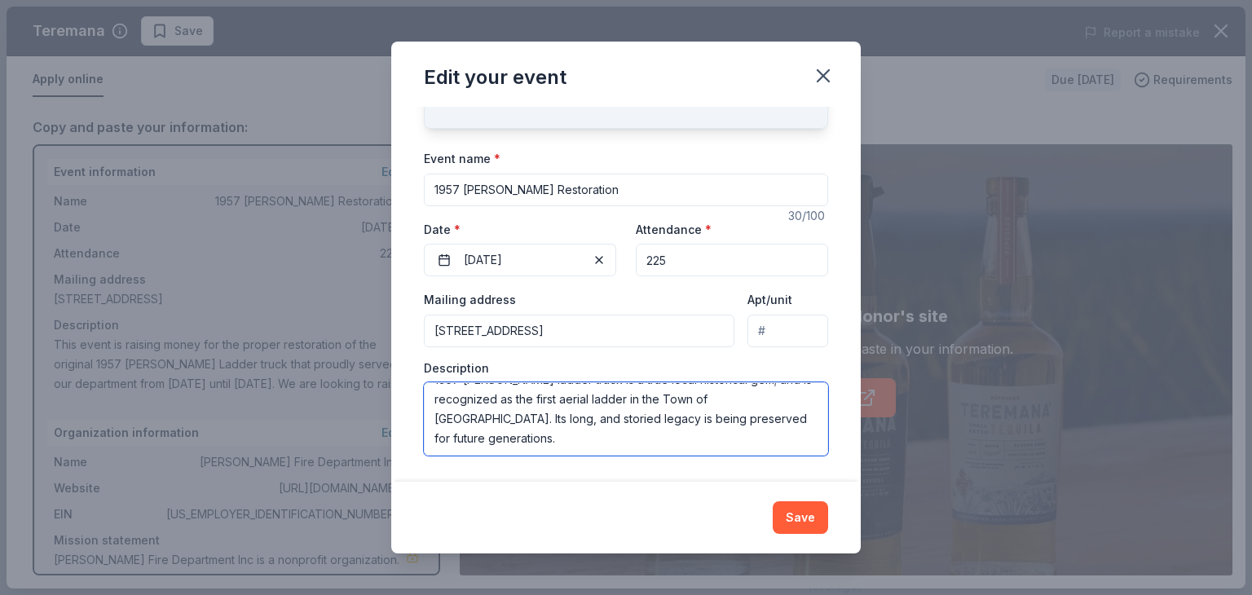
drag, startPoint x: 432, startPoint y: 394, endPoint x: 802, endPoint y: 454, distance: 374.8
click at [802, 454] on textarea "This event is raising money for the proper restoration of the original 1957 War…" at bounding box center [626, 418] width 404 height 73
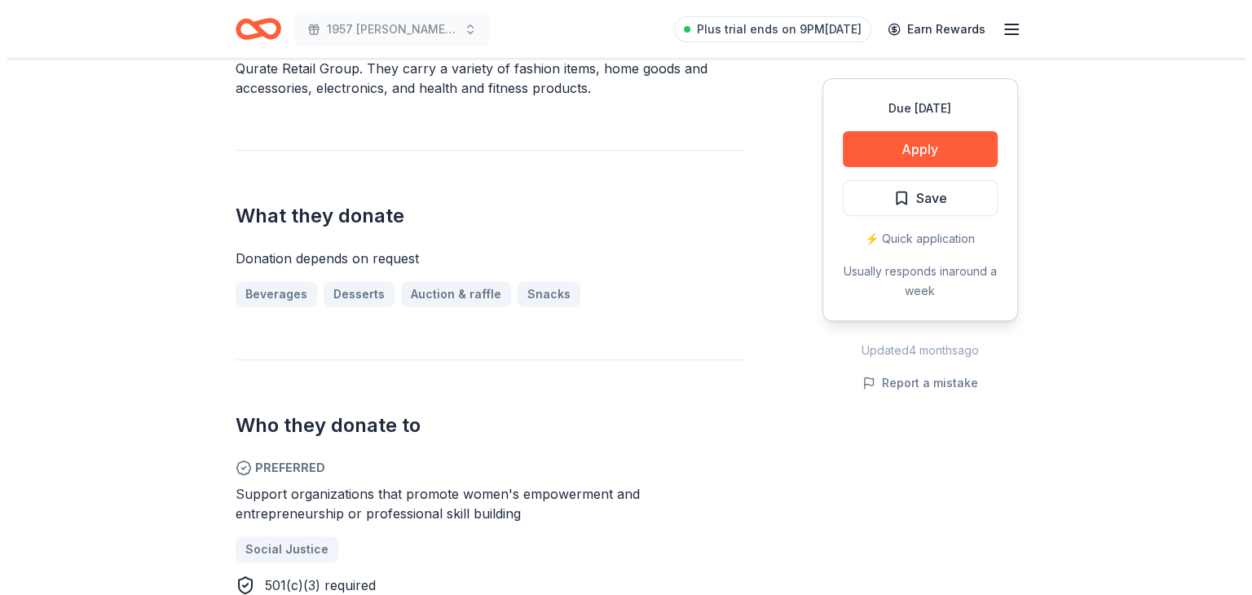
scroll to position [570, 0]
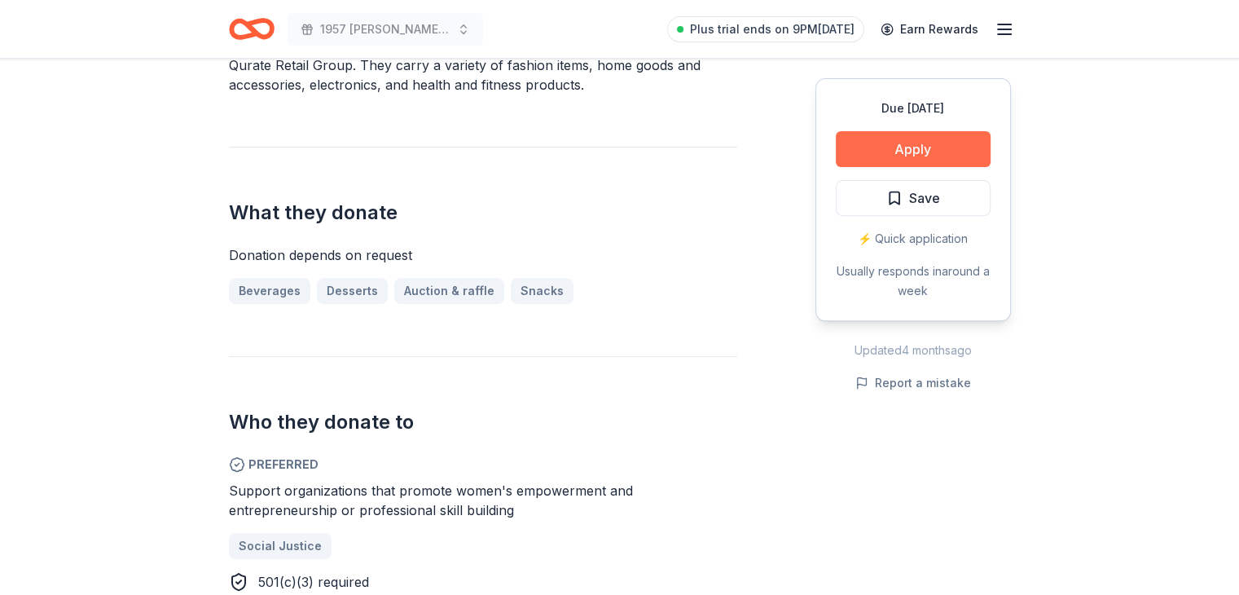
click at [868, 144] on button "Apply" at bounding box center [913, 149] width 155 height 36
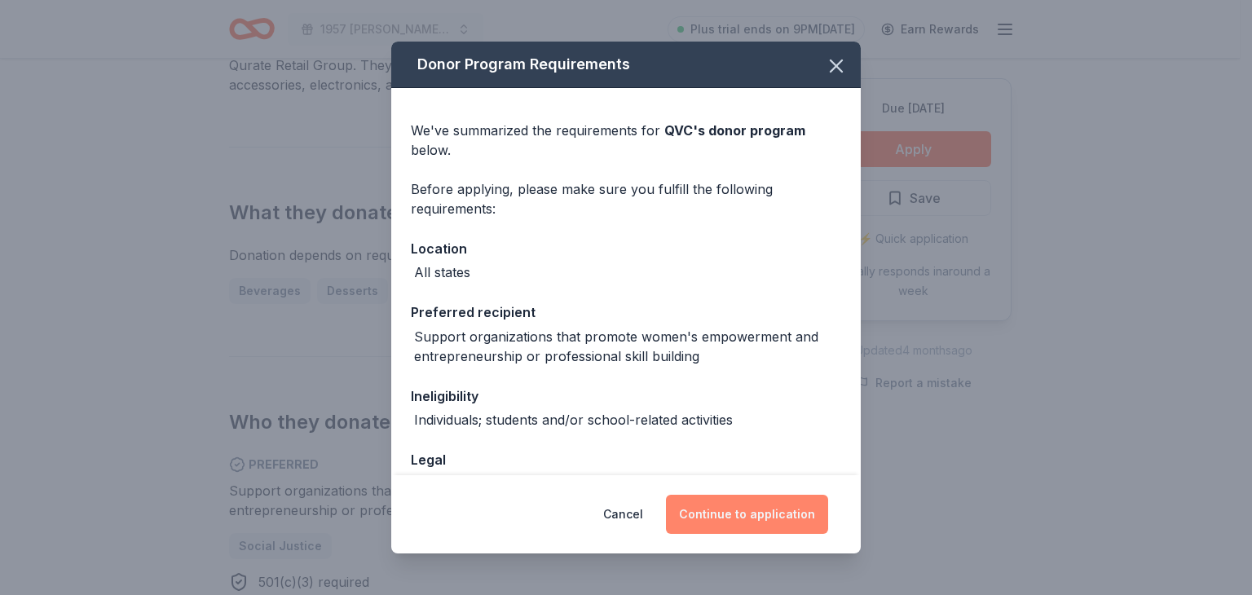
click at [745, 522] on button "Continue to application" at bounding box center [747, 514] width 162 height 39
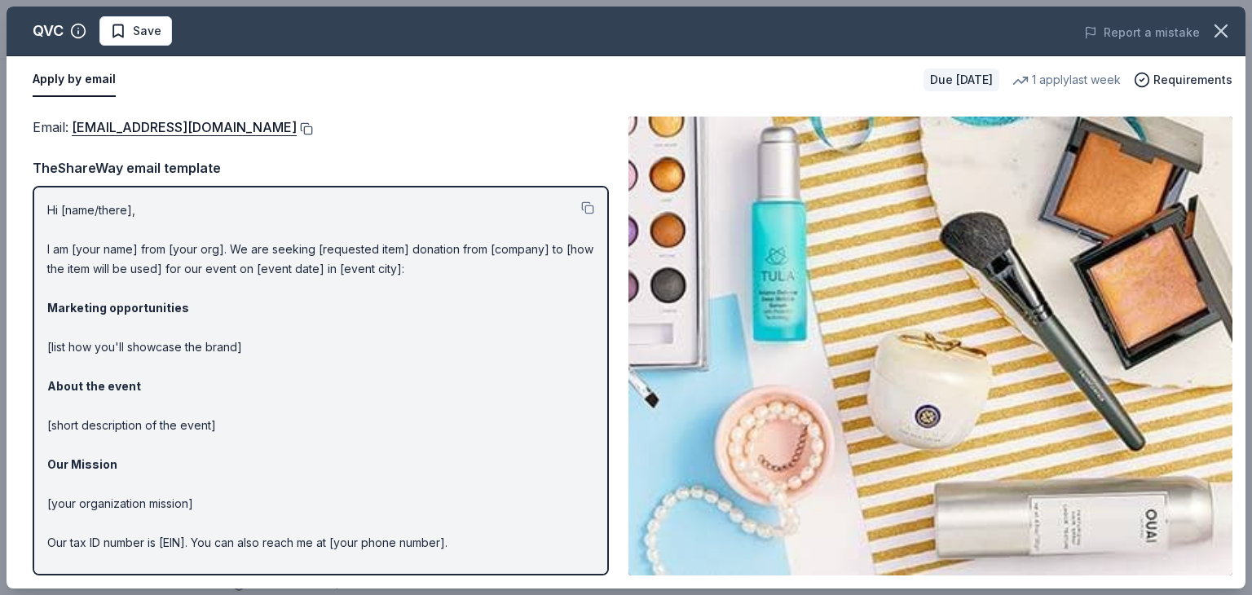
click at [297, 130] on button at bounding box center [305, 128] width 16 height 13
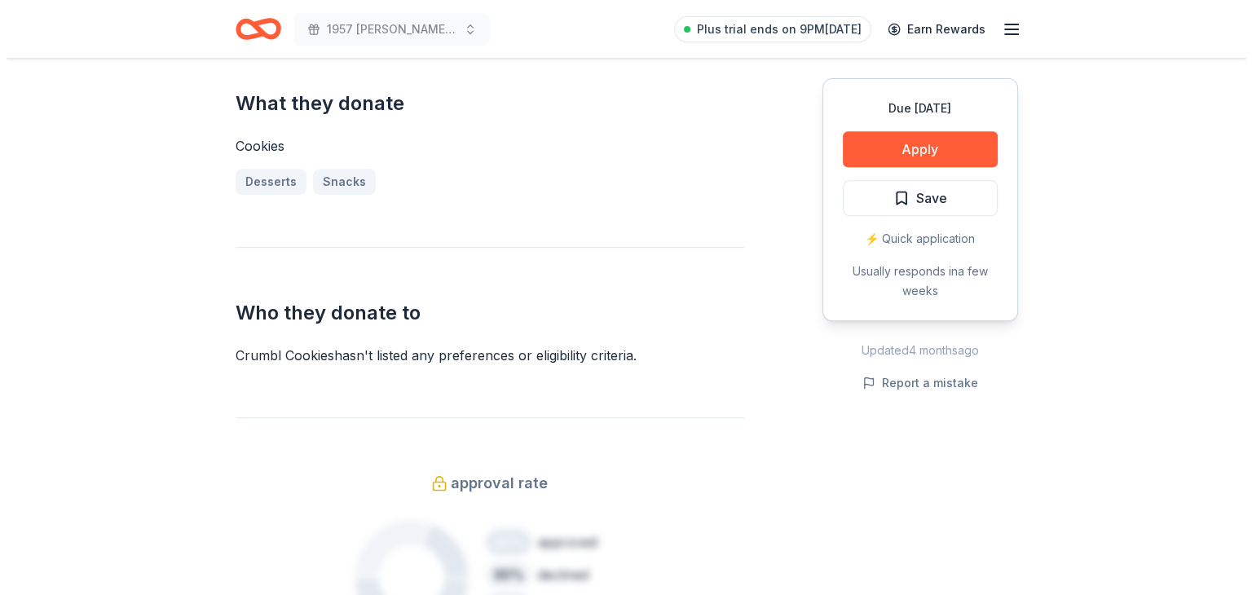
scroll to position [733, 0]
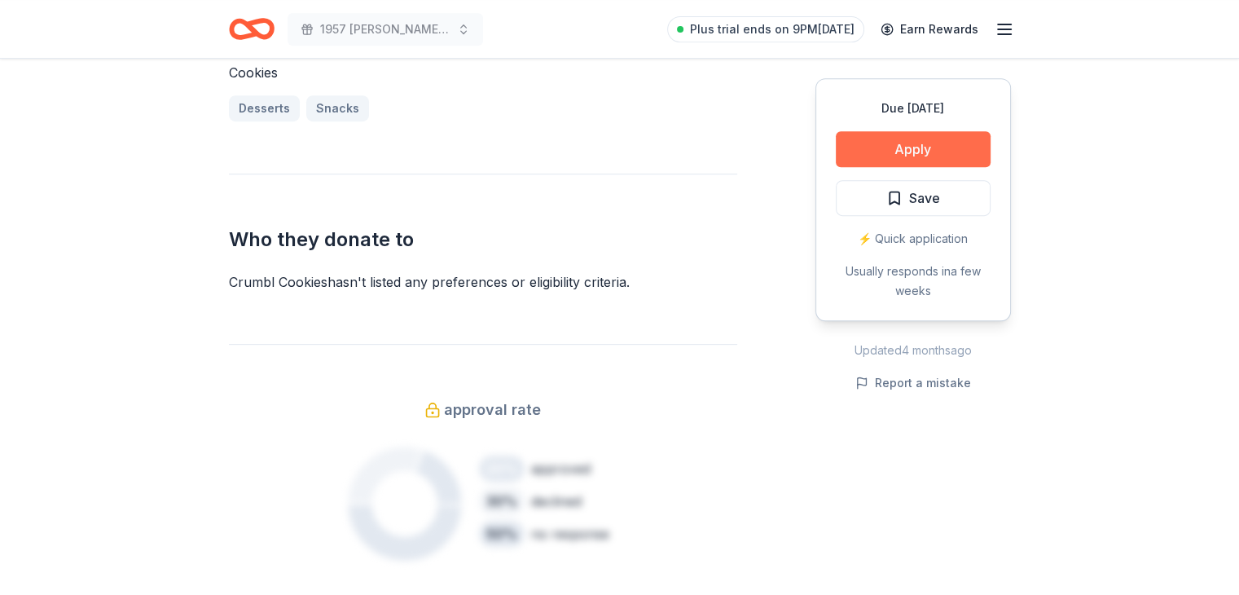
click at [911, 150] on button "Apply" at bounding box center [913, 149] width 155 height 36
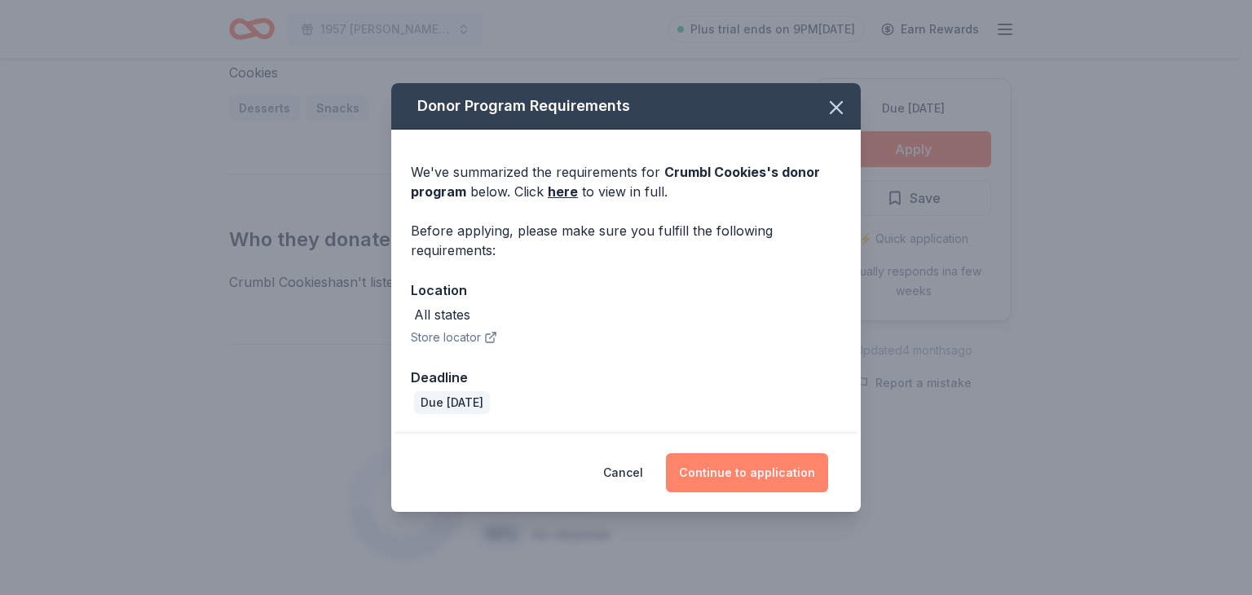
click at [756, 471] on button "Continue to application" at bounding box center [747, 472] width 162 height 39
